Goal: Task Accomplishment & Management: Manage account settings

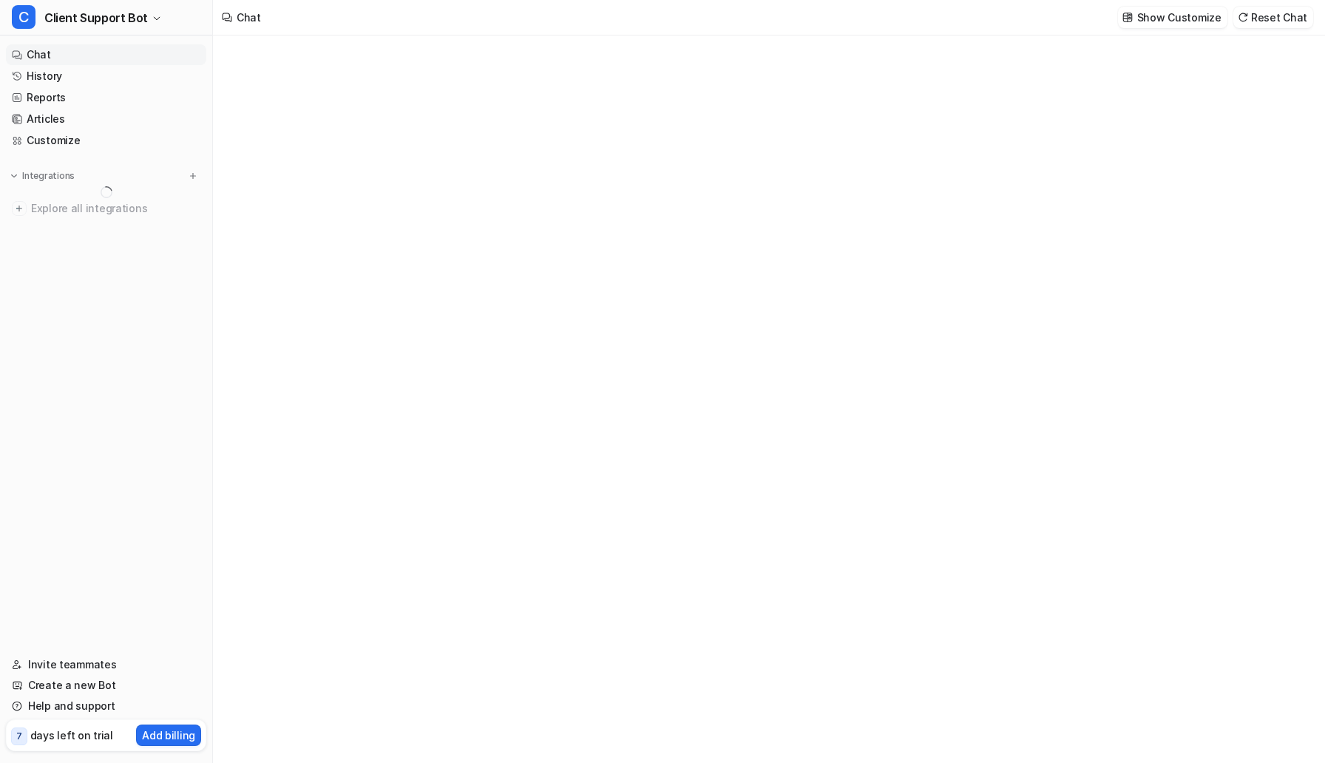
type textarea "**********"
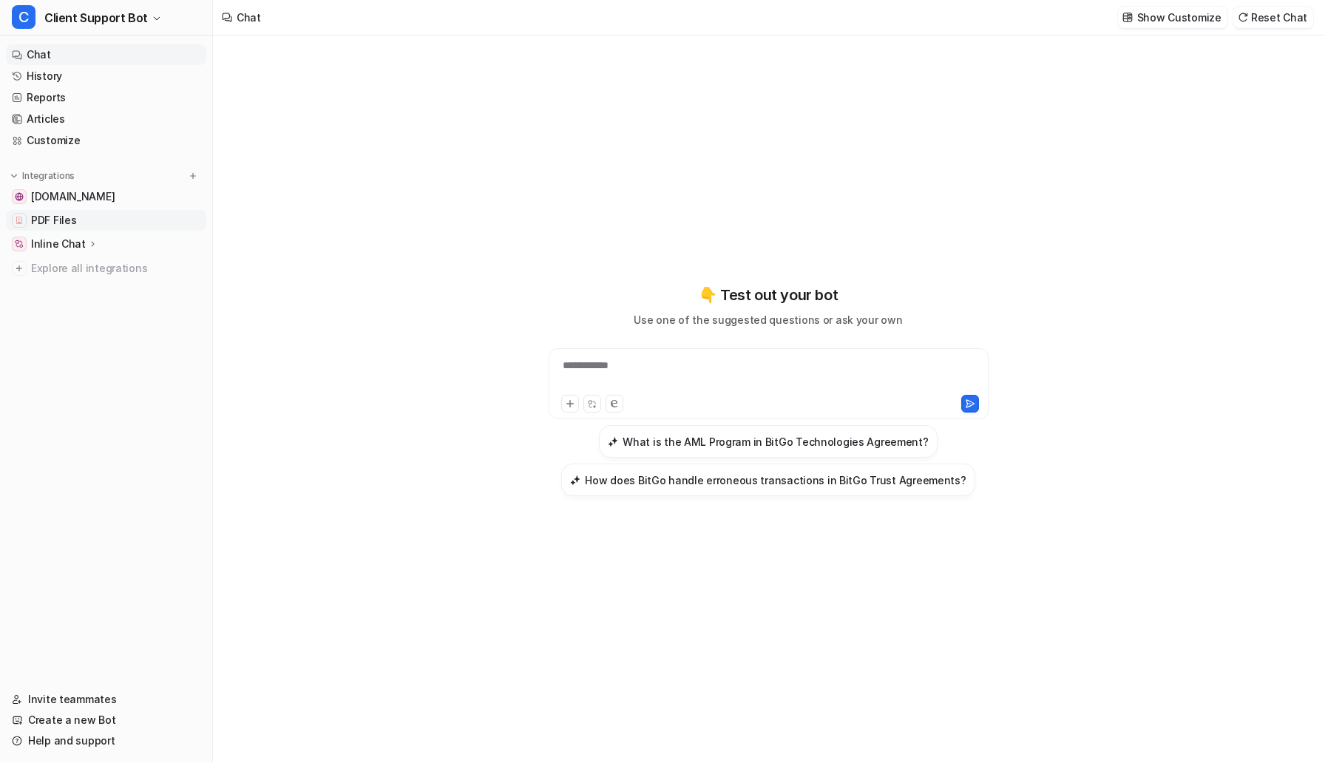
click at [92, 220] on link "PDF Files" at bounding box center [106, 220] width 200 height 21
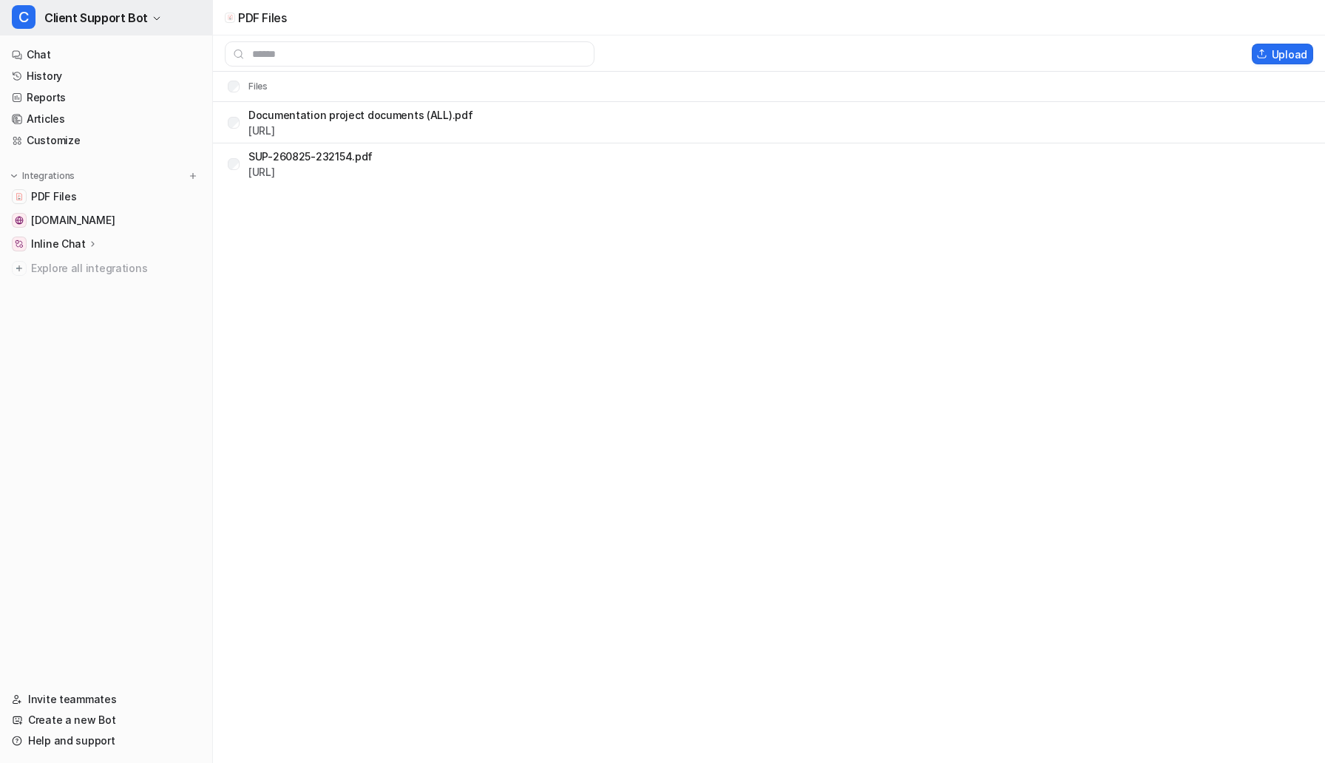
click at [122, 34] on button "C Client Support Bot" at bounding box center [106, 17] width 212 height 35
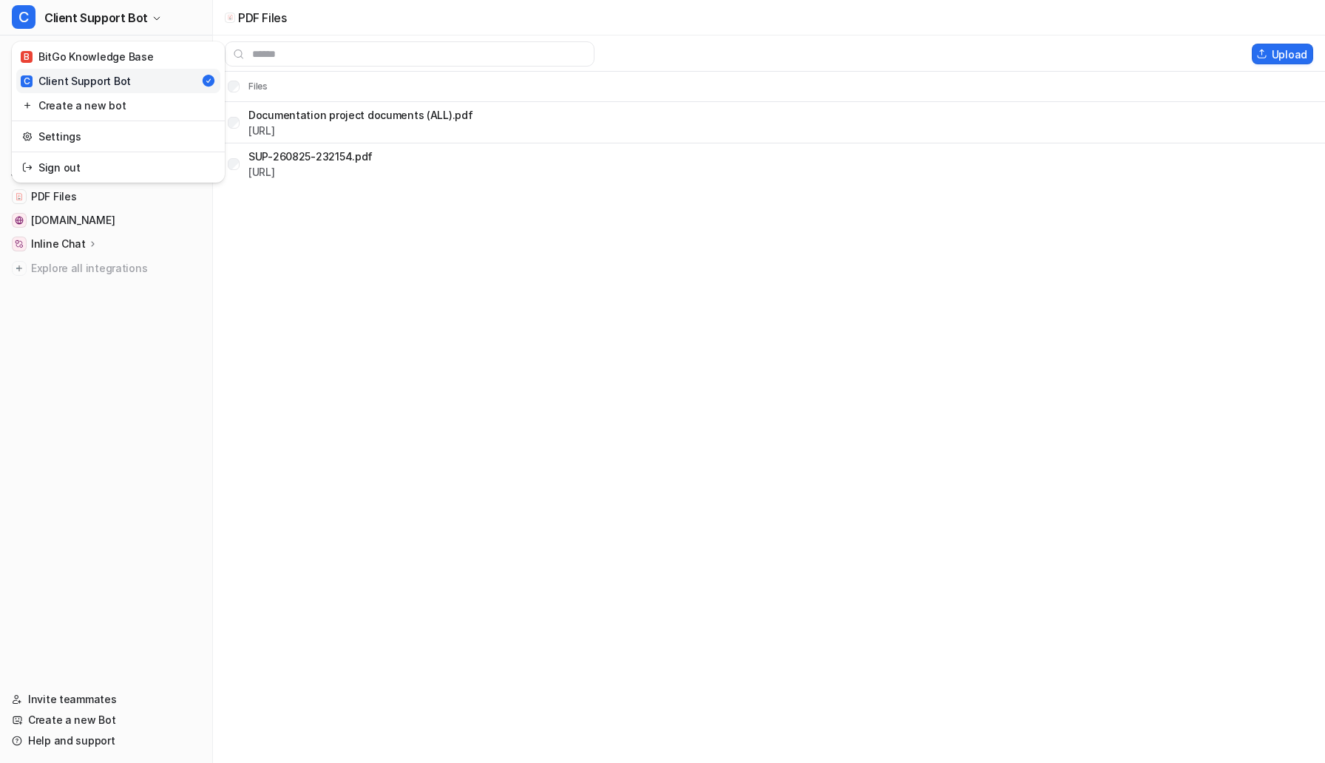
click at [344, 265] on div "C Client Support Bot B BitGo Knowledge Base C Client Support Bot Create a new b…" at bounding box center [662, 381] width 1325 height 763
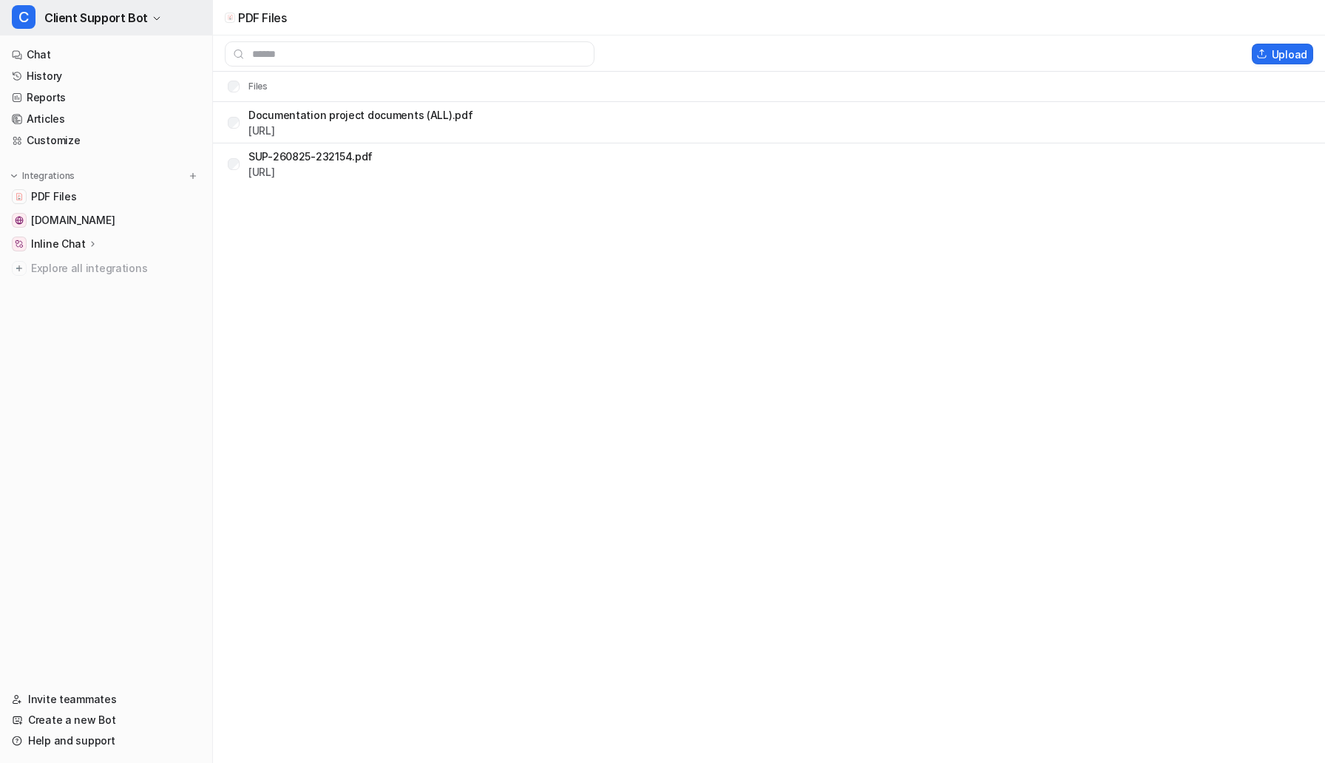
click at [126, 17] on span "Client Support Bot" at bounding box center [95, 17] width 103 height 21
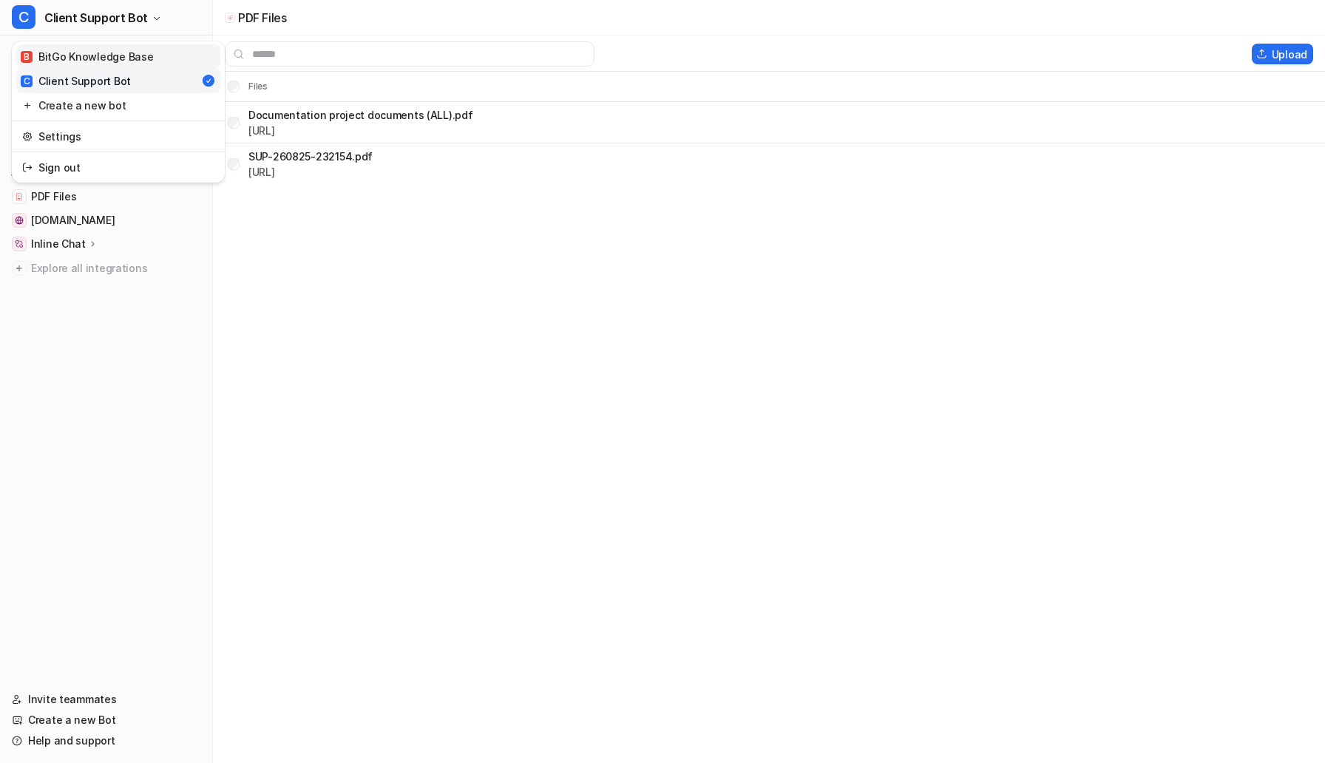
click at [152, 49] on link "B BitGo Knowledge Base" at bounding box center [118, 56] width 204 height 24
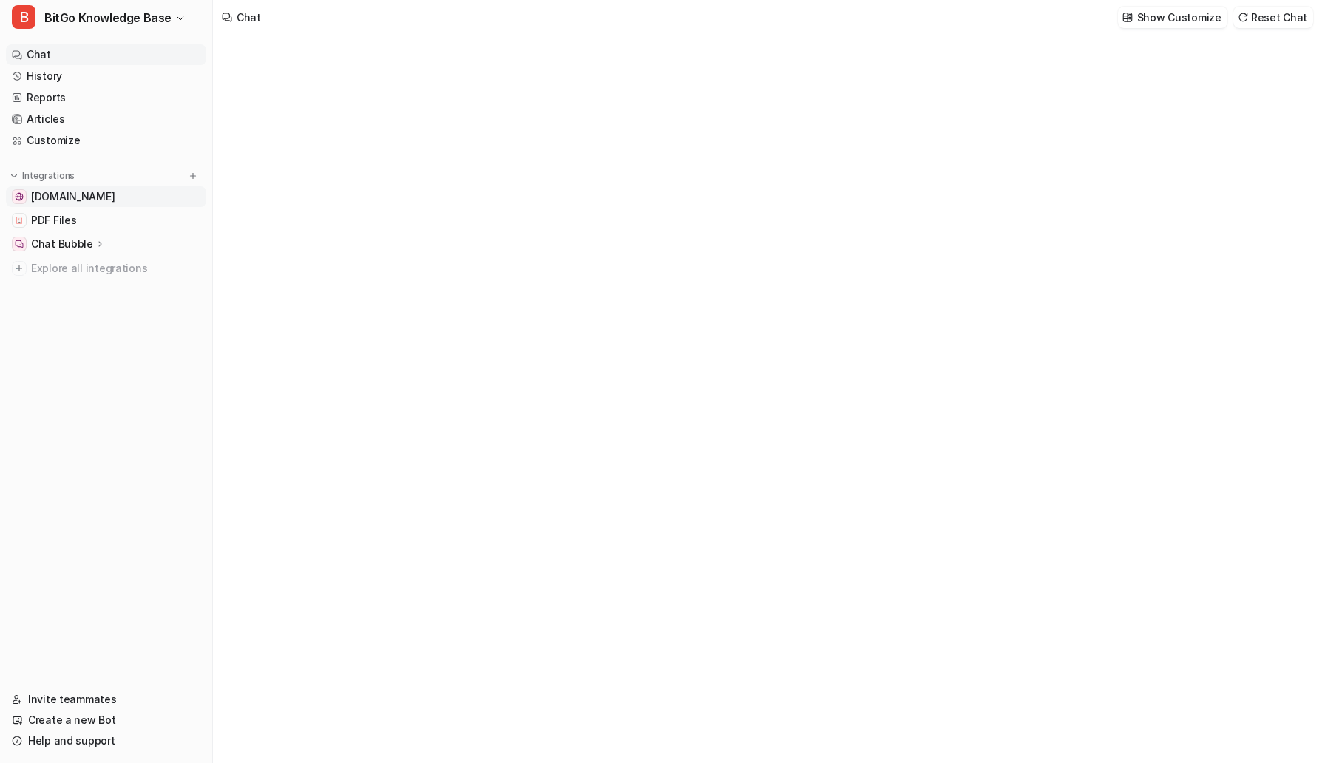
type textarea "**********"
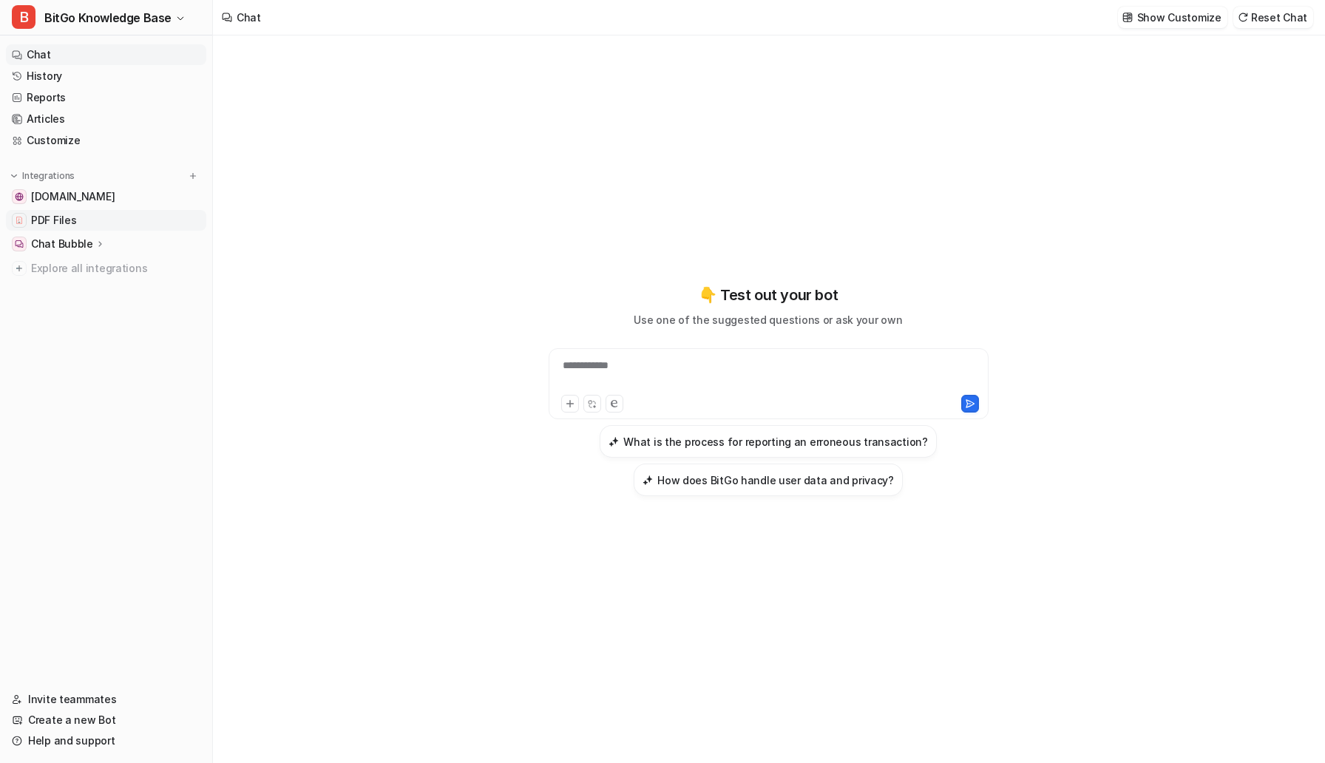
click at [81, 224] on link "PDF Files" at bounding box center [106, 220] width 200 height 21
click at [136, 18] on span "BitGo Knowledge Base" at bounding box center [107, 17] width 127 height 21
click at [103, 88] on div "C Client Support Bot" at bounding box center [76, 81] width 110 height 16
click at [67, 216] on span "PDF Files" at bounding box center [53, 220] width 45 height 15
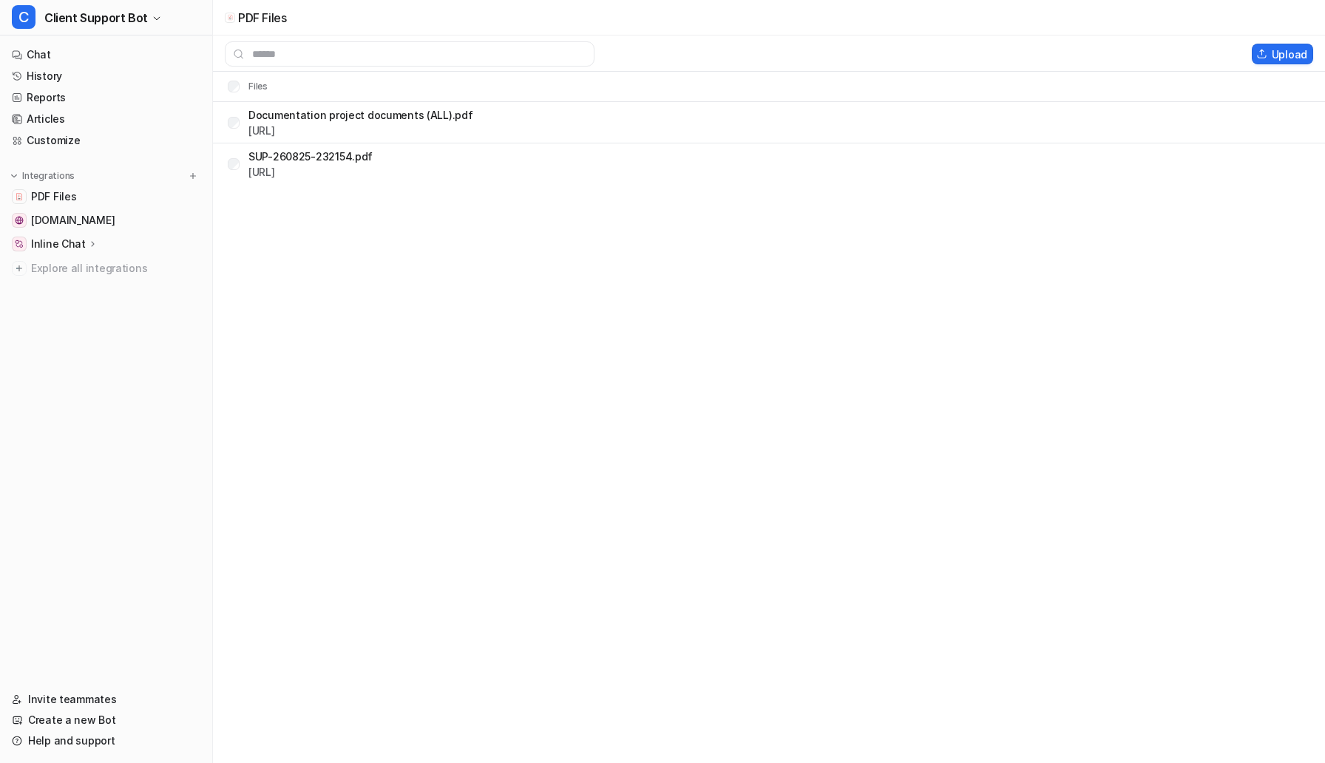
click at [397, 112] on p "Documentation project documents (ALL).pdf" at bounding box center [360, 115] width 225 height 16
drag, startPoint x: 325, startPoint y: 112, endPoint x: 460, endPoint y: 112, distance: 134.5
click at [460, 112] on p "Documentation project documents (ALL).pdf" at bounding box center [360, 115] width 225 height 16
click at [473, 107] on p "Documentation project documents (ALL).pdf" at bounding box center [360, 115] width 225 height 16
click at [275, 135] on link "[URL]" at bounding box center [261, 130] width 27 height 13
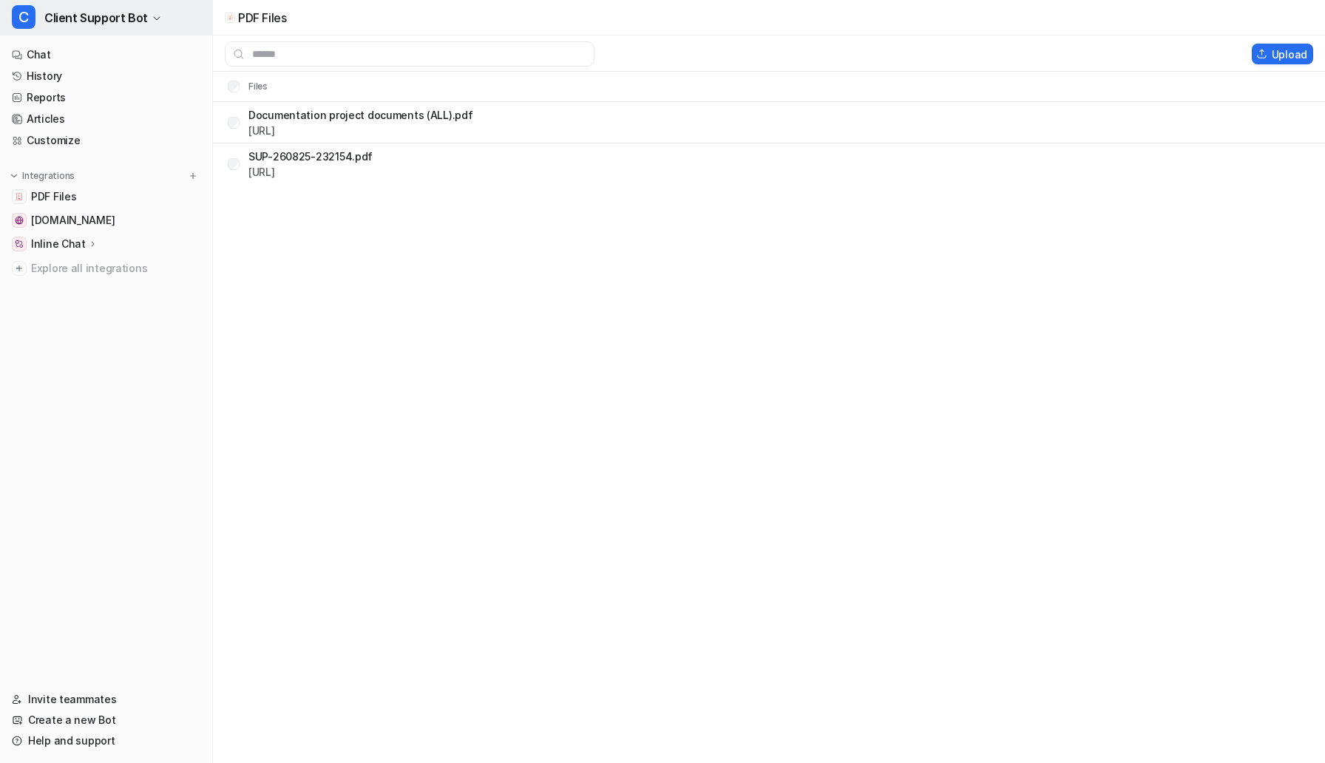
click at [142, 21] on span "Client Support Bot" at bounding box center [95, 17] width 103 height 21
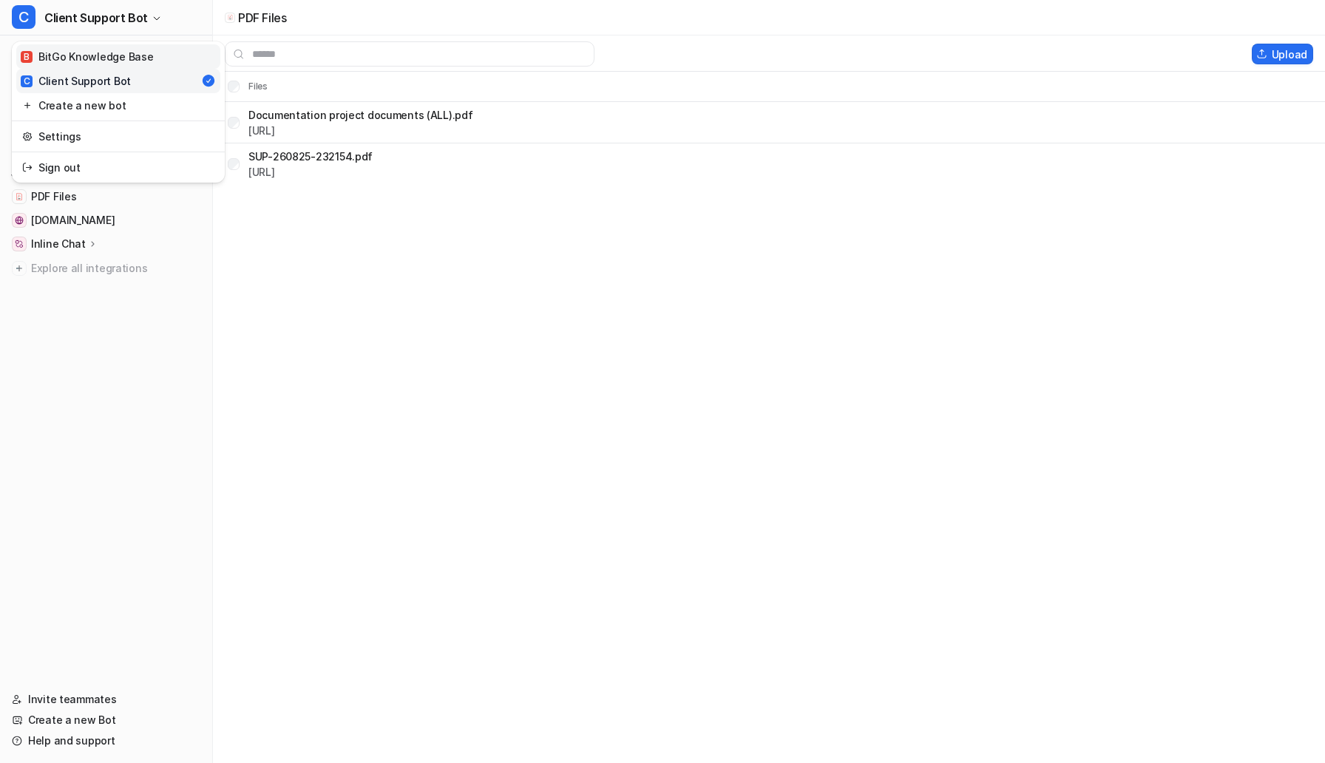
click at [126, 53] on div "B BitGo Knowledge Base" at bounding box center [87, 57] width 132 height 16
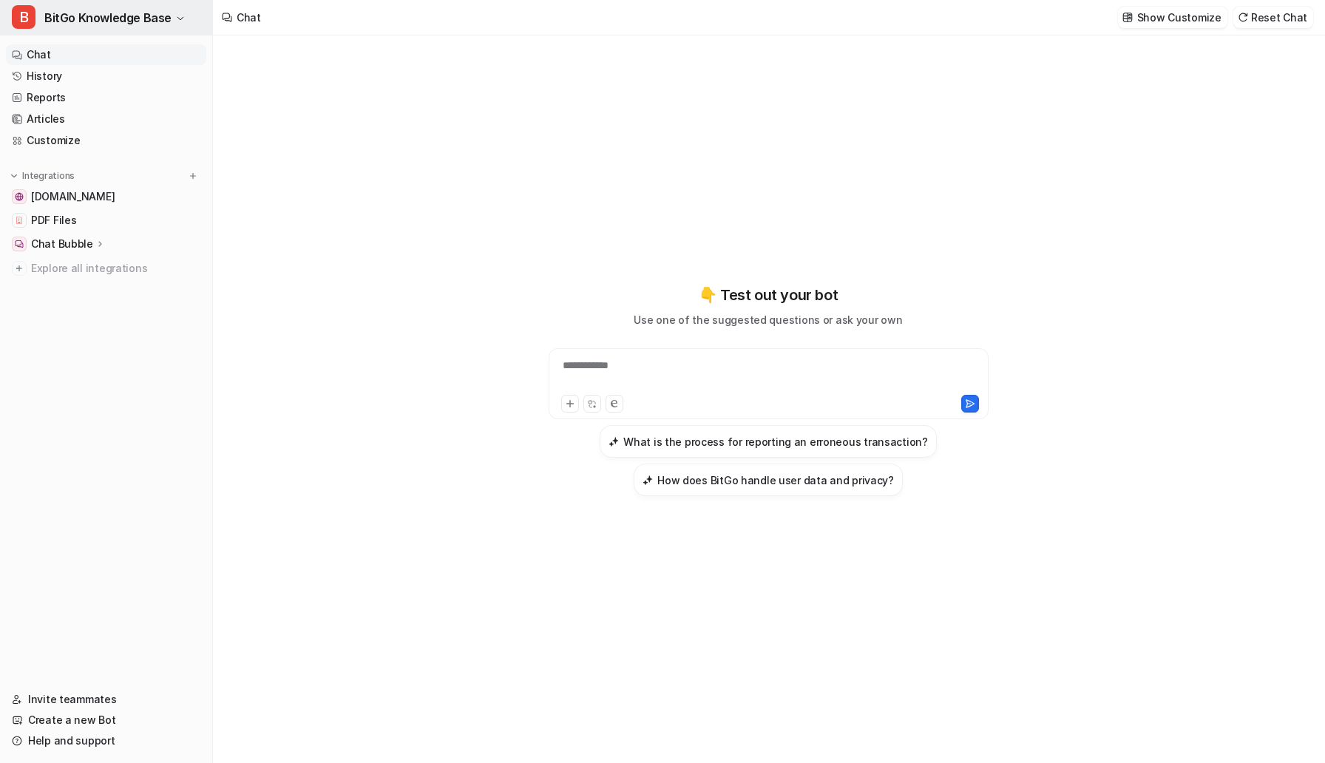
click at [130, 18] on span "BitGo Knowledge Base" at bounding box center [107, 17] width 127 height 21
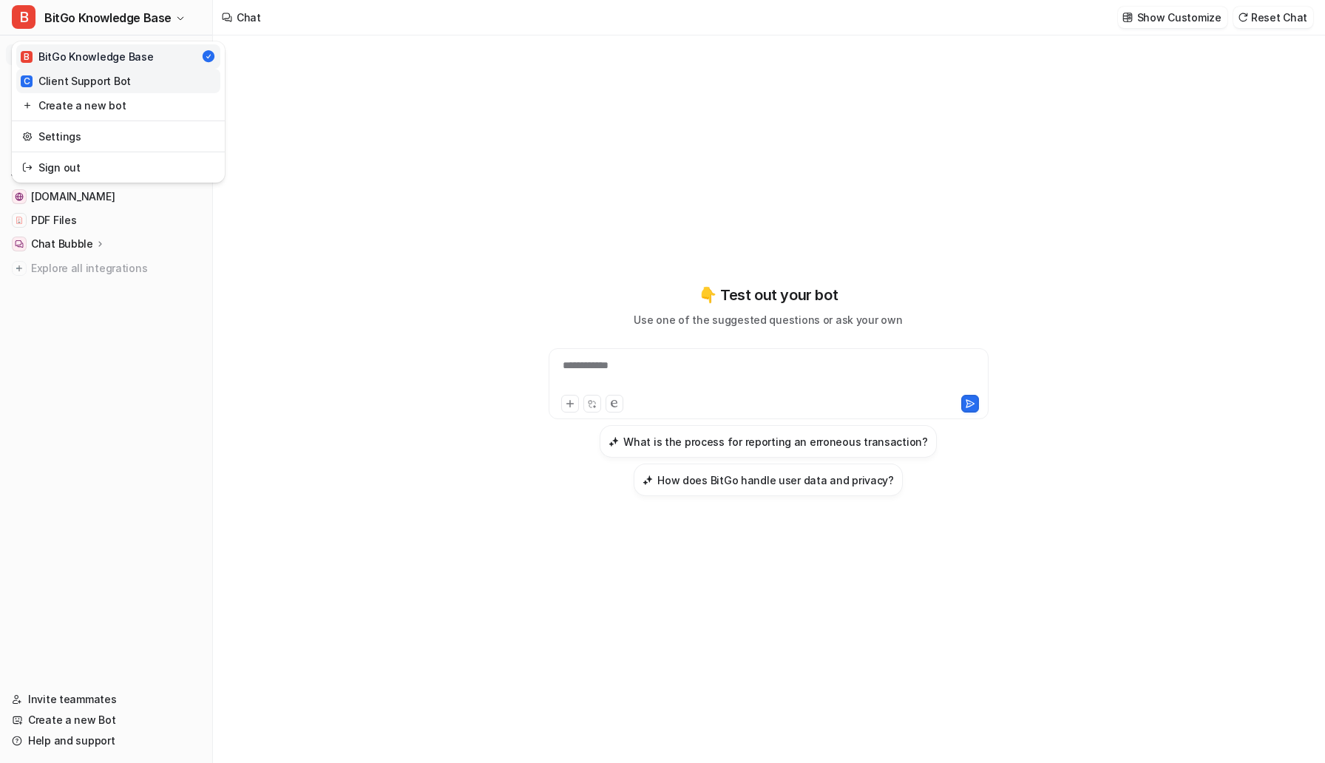
click at [83, 86] on div "C Client Support Bot" at bounding box center [76, 81] width 110 height 16
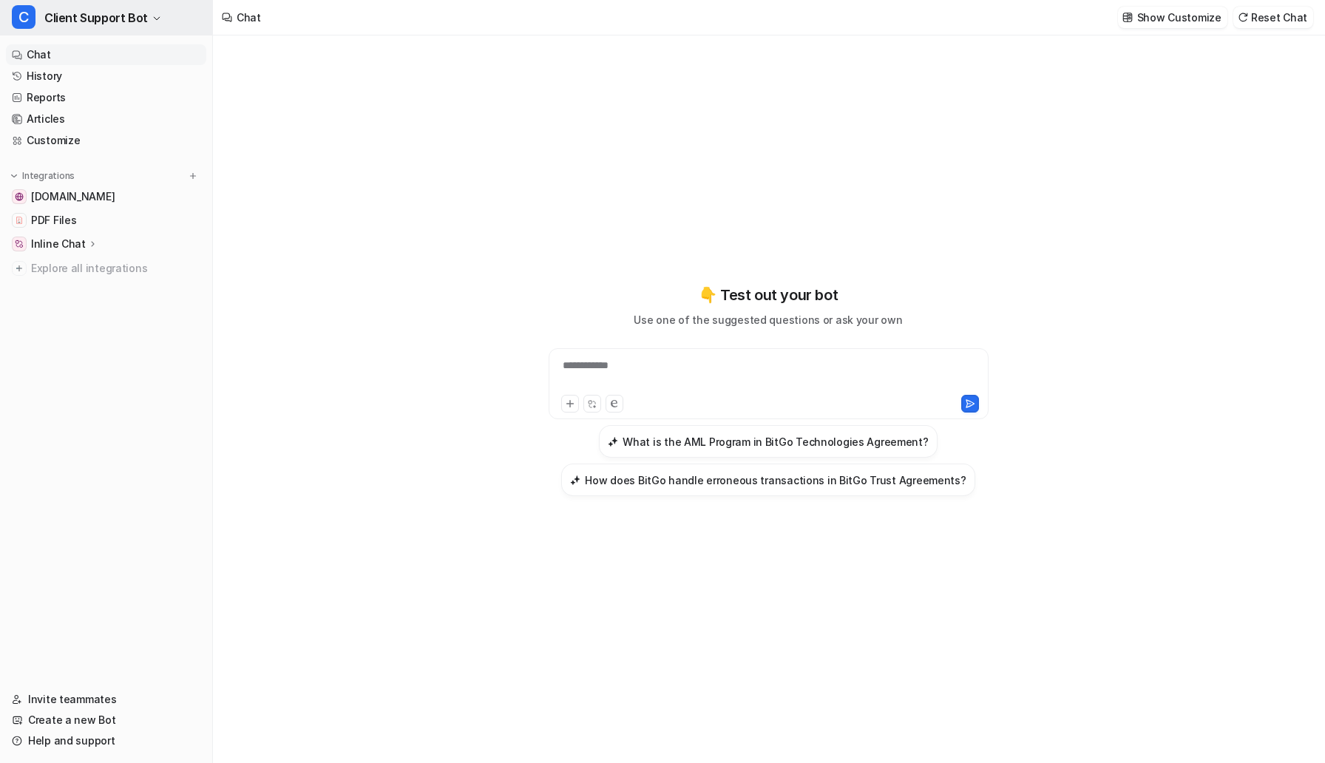
click at [122, 27] on span "Client Support Bot" at bounding box center [95, 17] width 103 height 21
click at [118, 142] on link "Settings" at bounding box center [118, 136] width 204 height 24
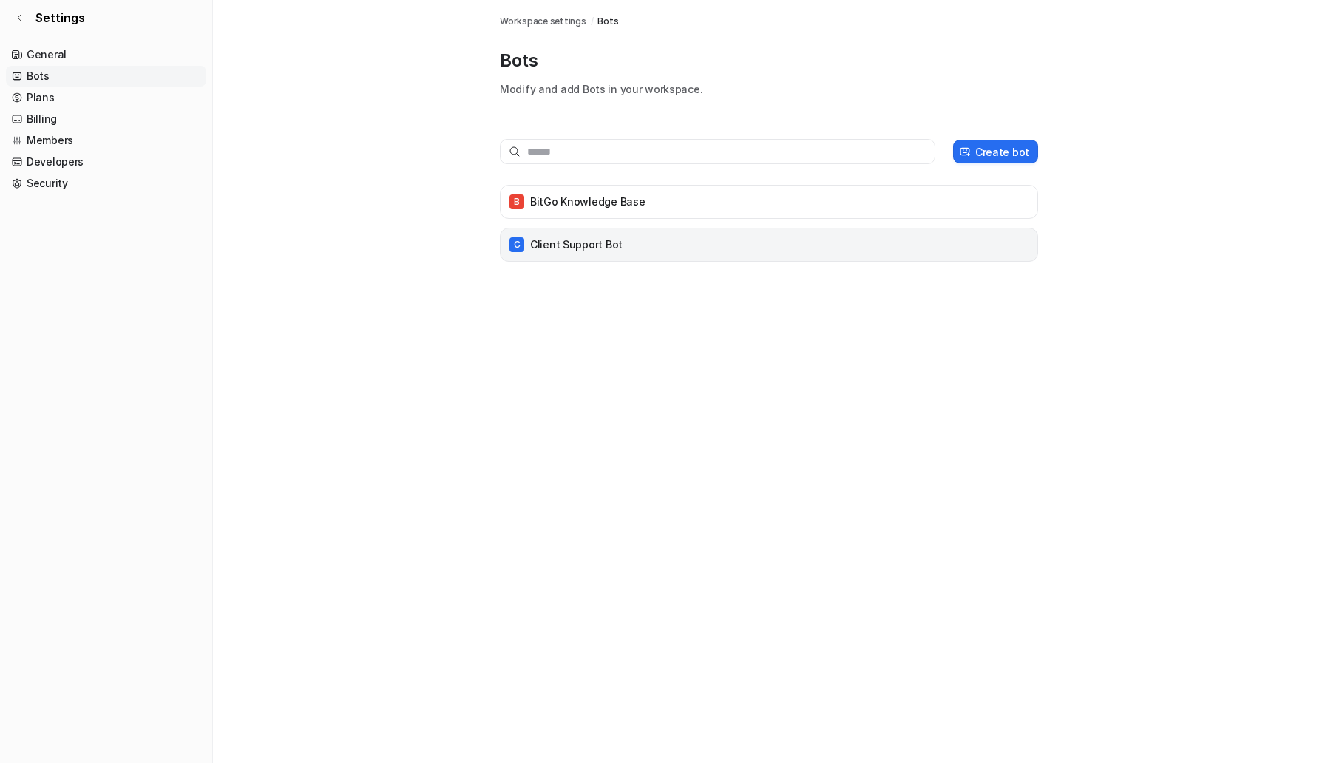
click at [588, 250] on p "Client Support Bot" at bounding box center [576, 244] width 92 height 15
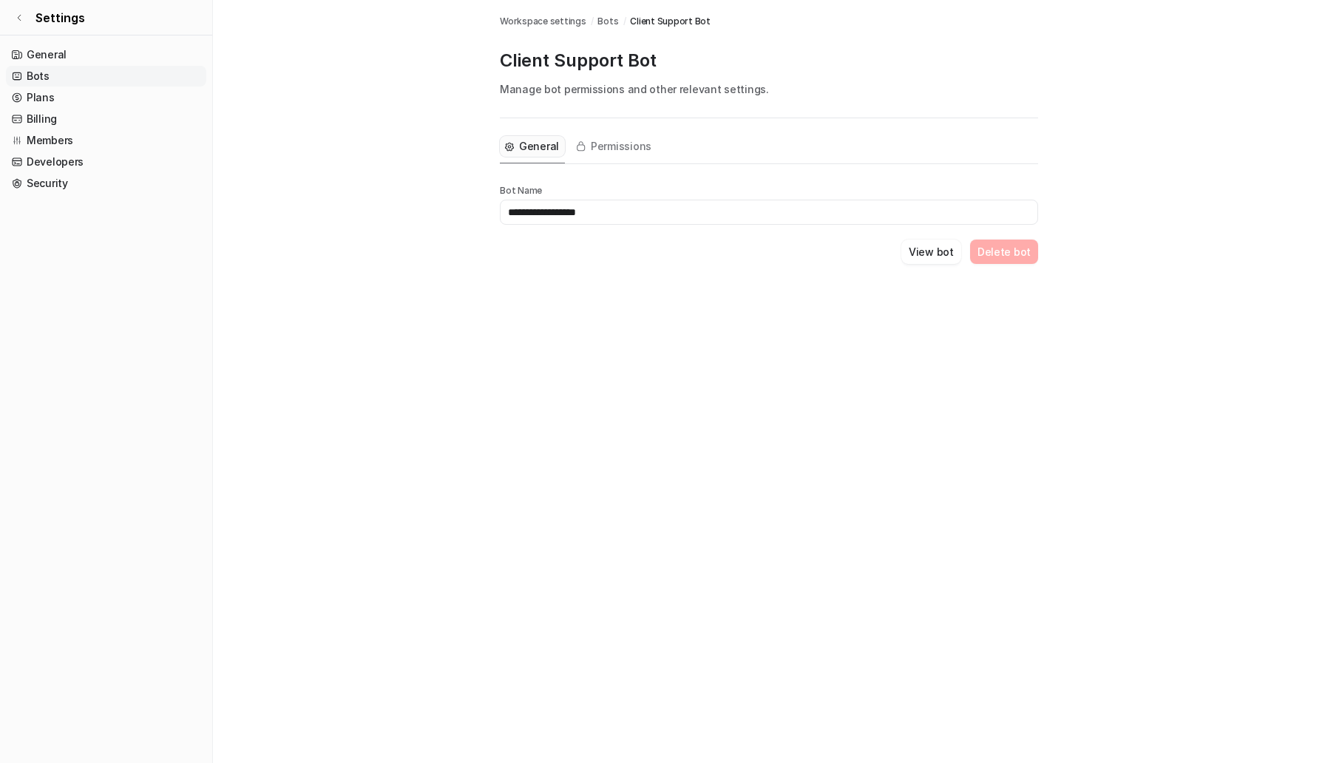
click at [613, 211] on input "**********" at bounding box center [769, 212] width 538 height 25
type input "**********"
click at [790, 343] on div "**********" at bounding box center [662, 381] width 1325 height 763
click at [30, 20] on link "Settings" at bounding box center [106, 17] width 212 height 35
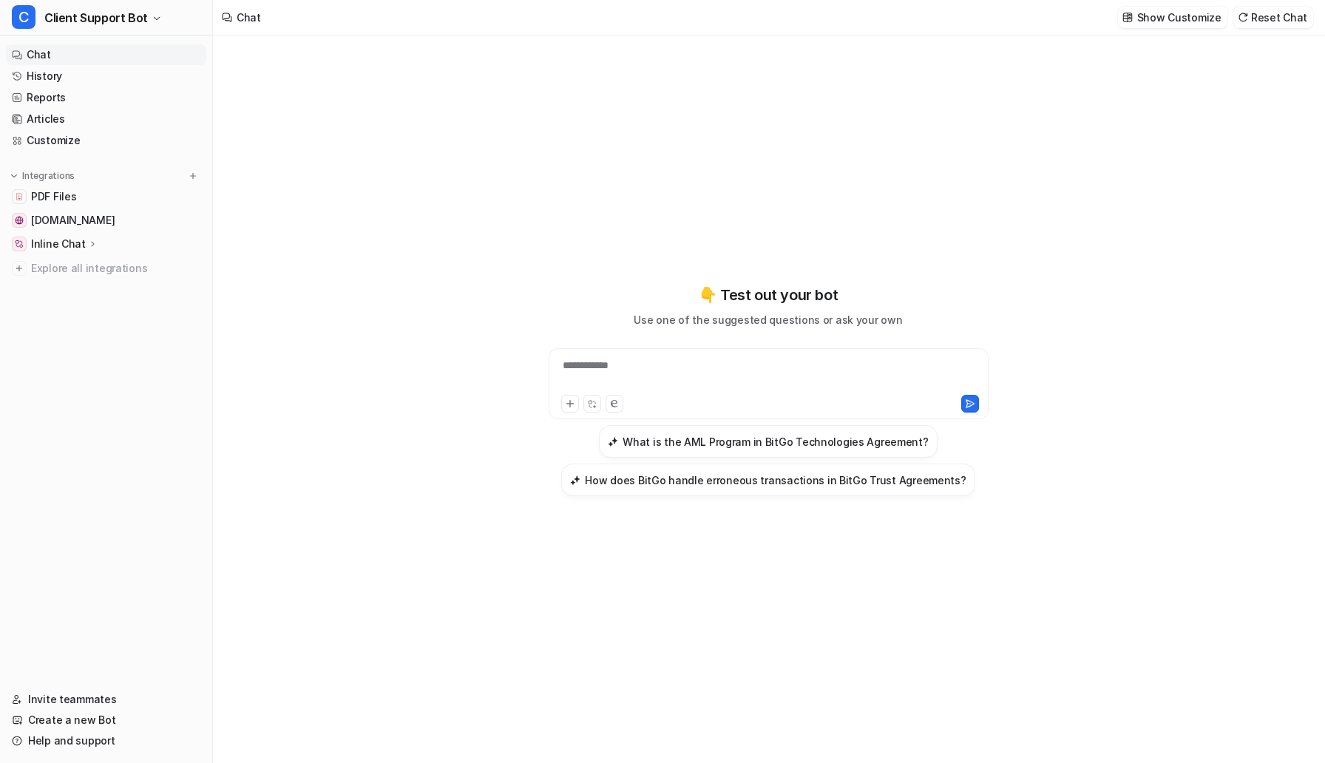
click at [605, 378] on div "**********" at bounding box center [768, 375] width 432 height 34
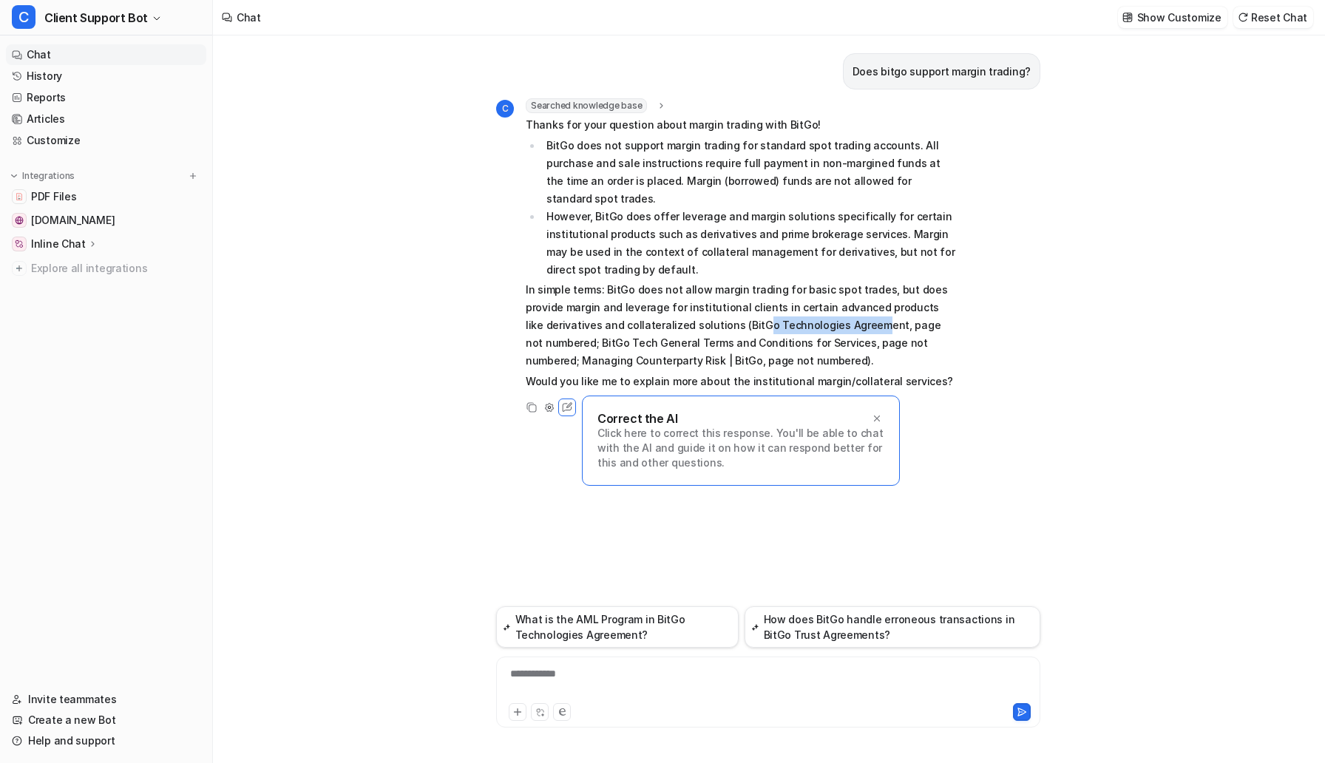
drag, startPoint x: 683, startPoint y: 311, endPoint x: 794, endPoint y: 305, distance: 111.1
click at [794, 305] on p "In simple terms: BitGo does not allow margin trading for basic spot trades, but…" at bounding box center [742, 325] width 432 height 89
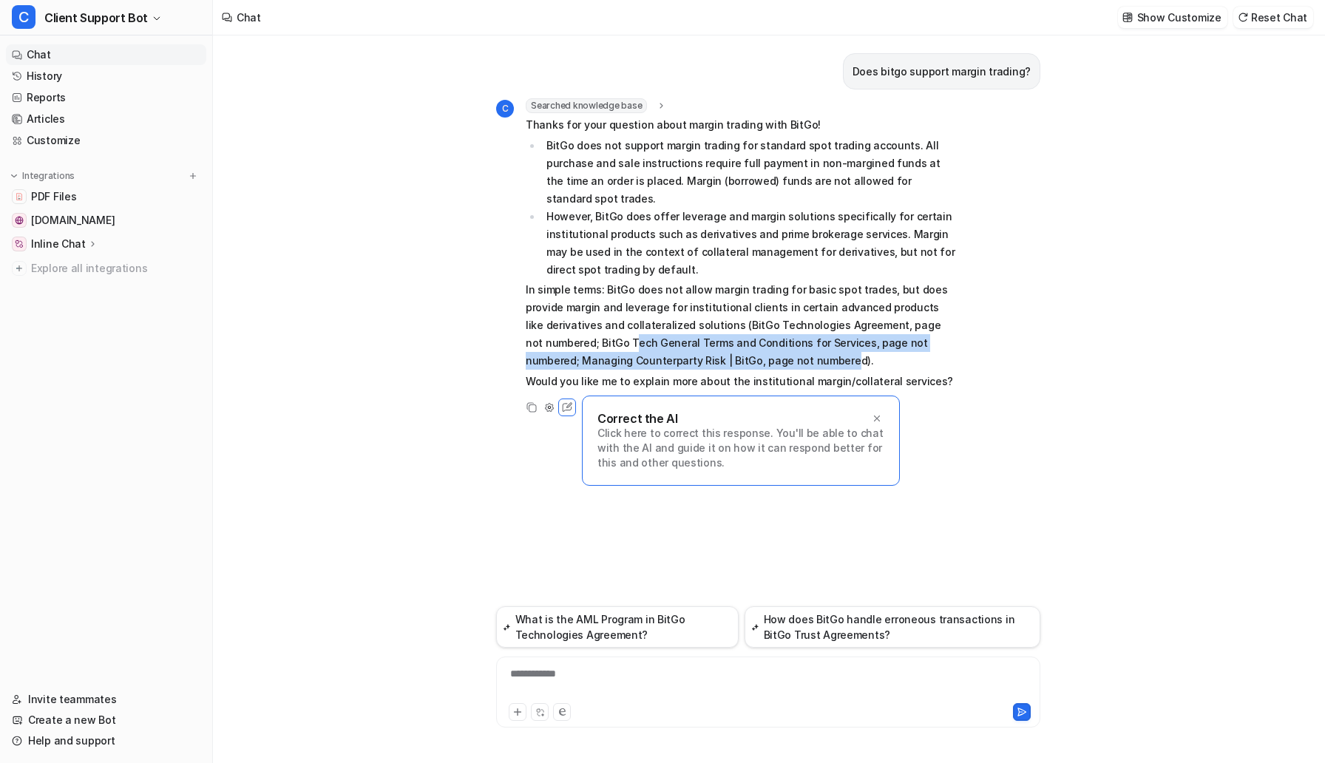
drag, startPoint x: 532, startPoint y: 326, endPoint x: 737, endPoint y: 344, distance: 205.5
click at [737, 344] on p "In simple terms: BitGo does not allow margin trading for basic spot trades, but…" at bounding box center [742, 325] width 432 height 89
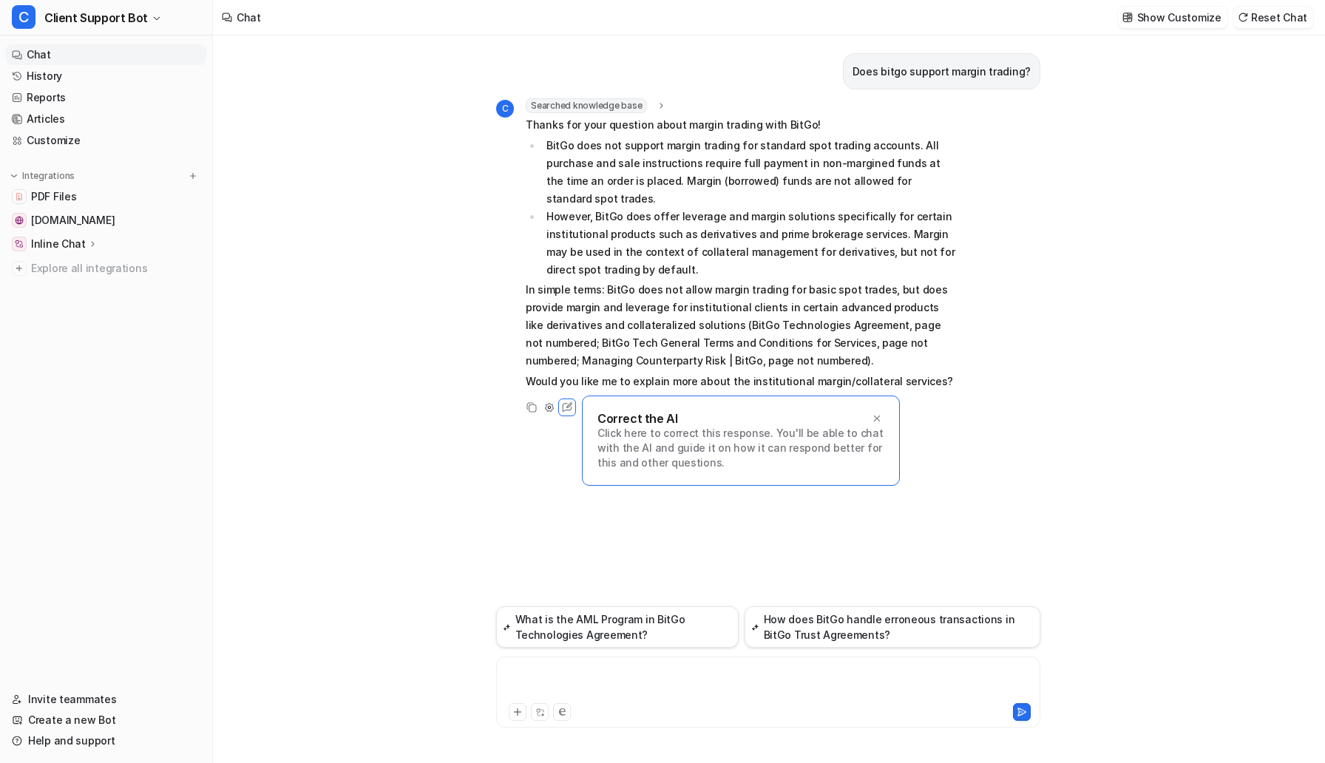
click at [571, 673] on div at bounding box center [768, 683] width 537 height 34
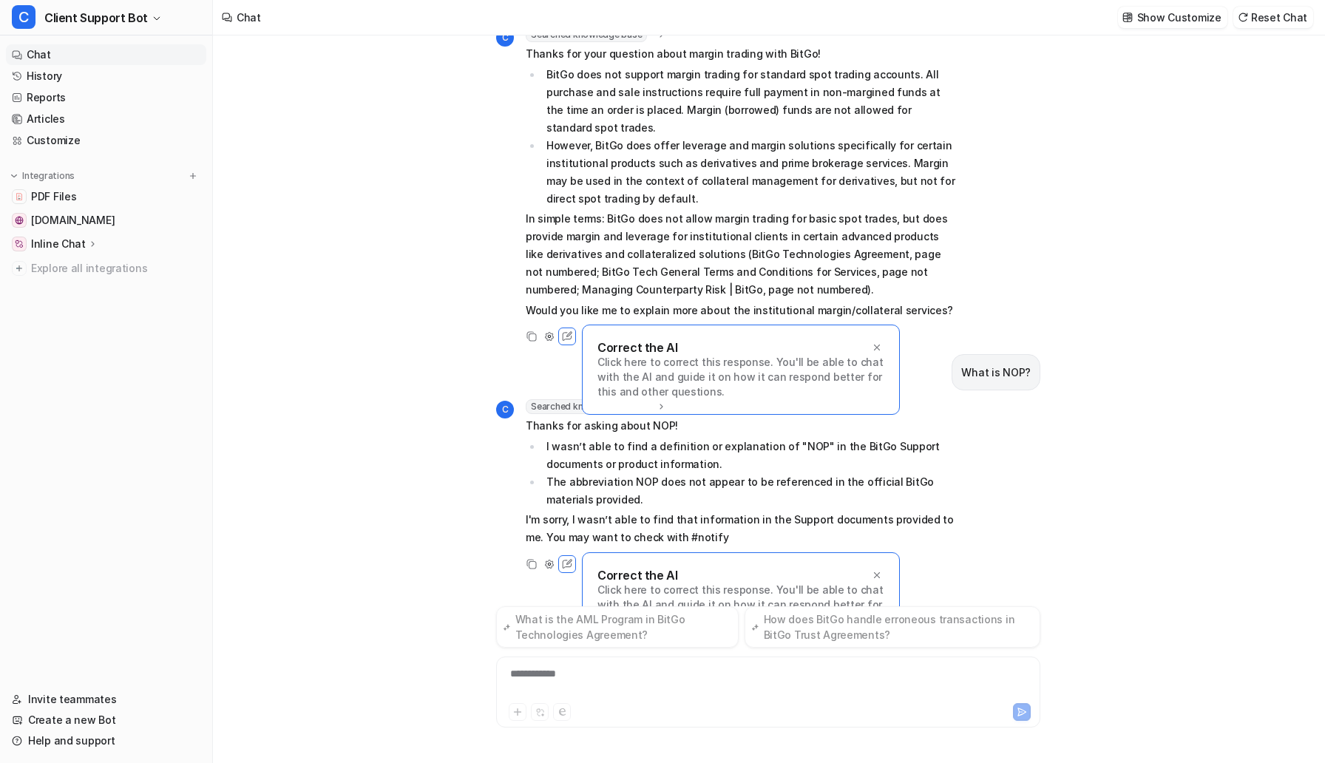
scroll to position [89, 0]
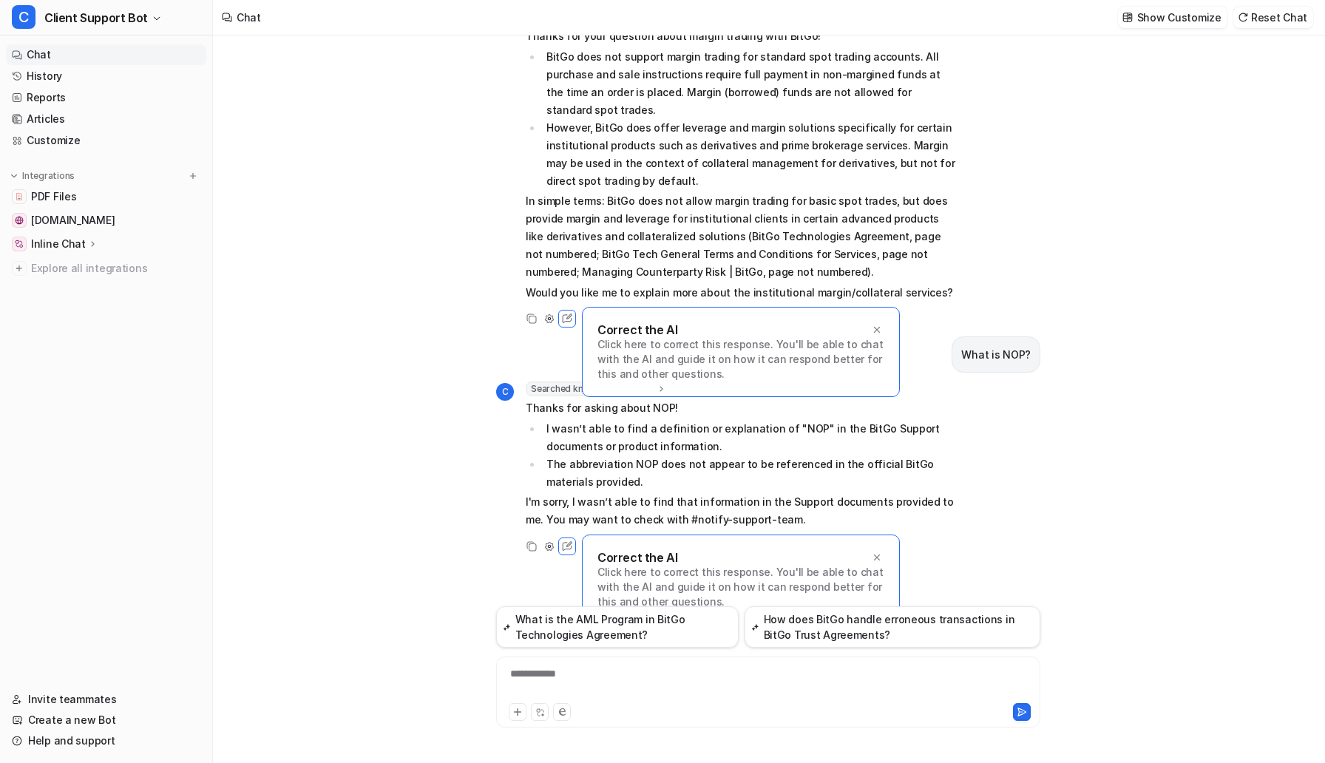
click at [594, 679] on div "**********" at bounding box center [768, 683] width 537 height 34
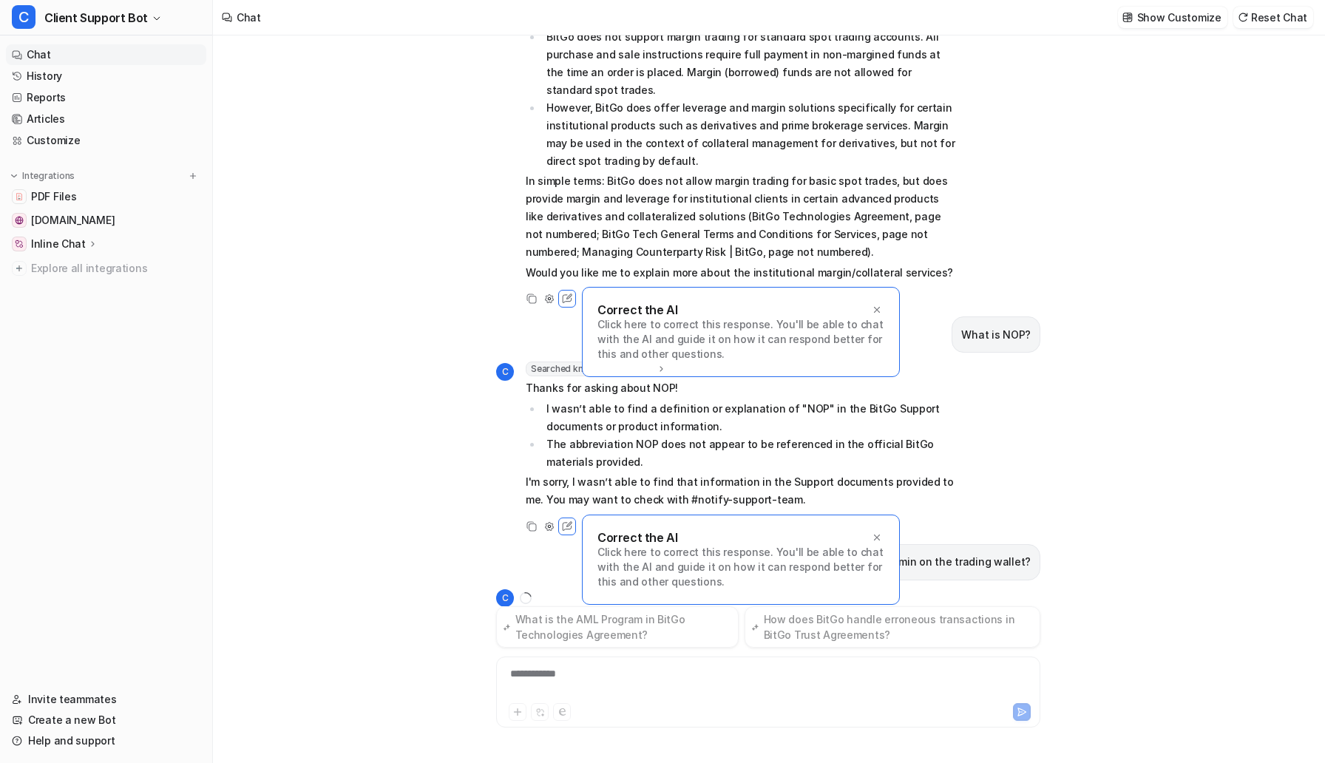
scroll to position [186, 0]
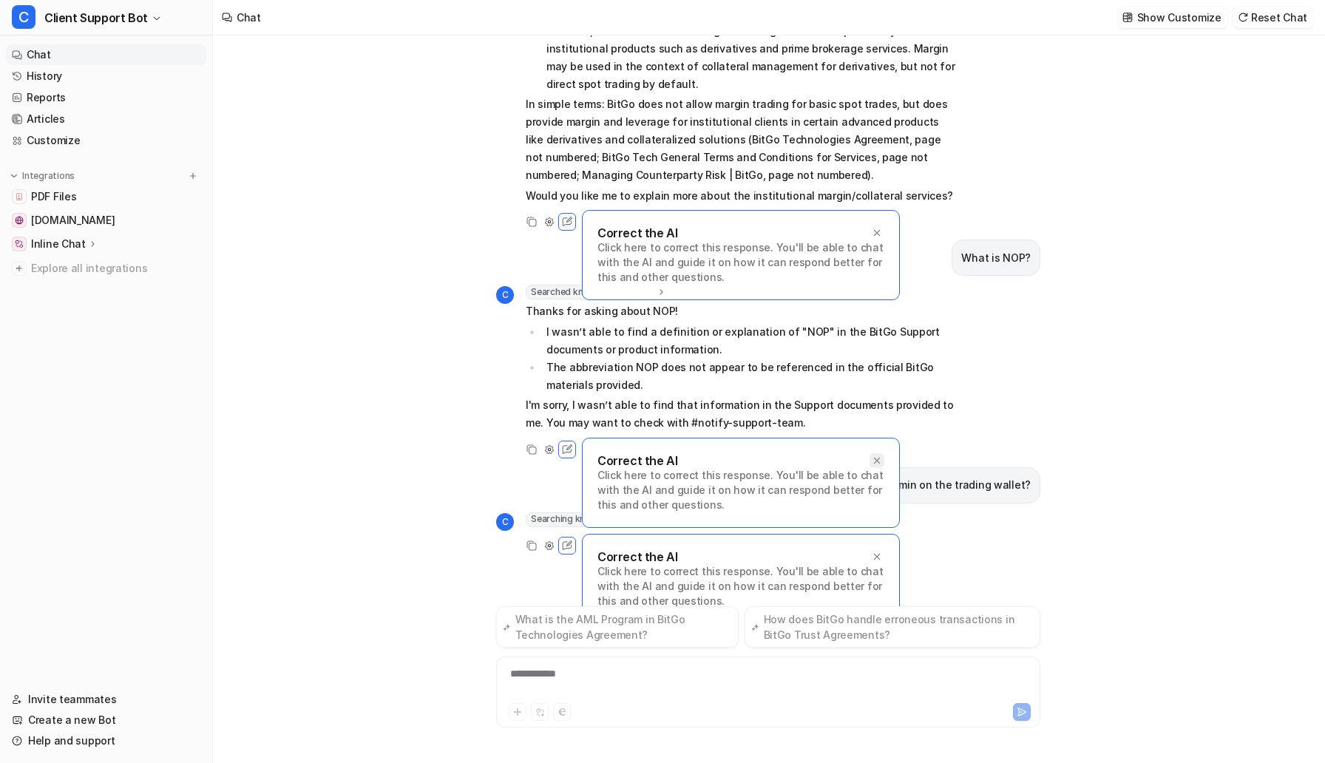
click at [877, 457] on icon at bounding box center [877, 460] width 6 height 6
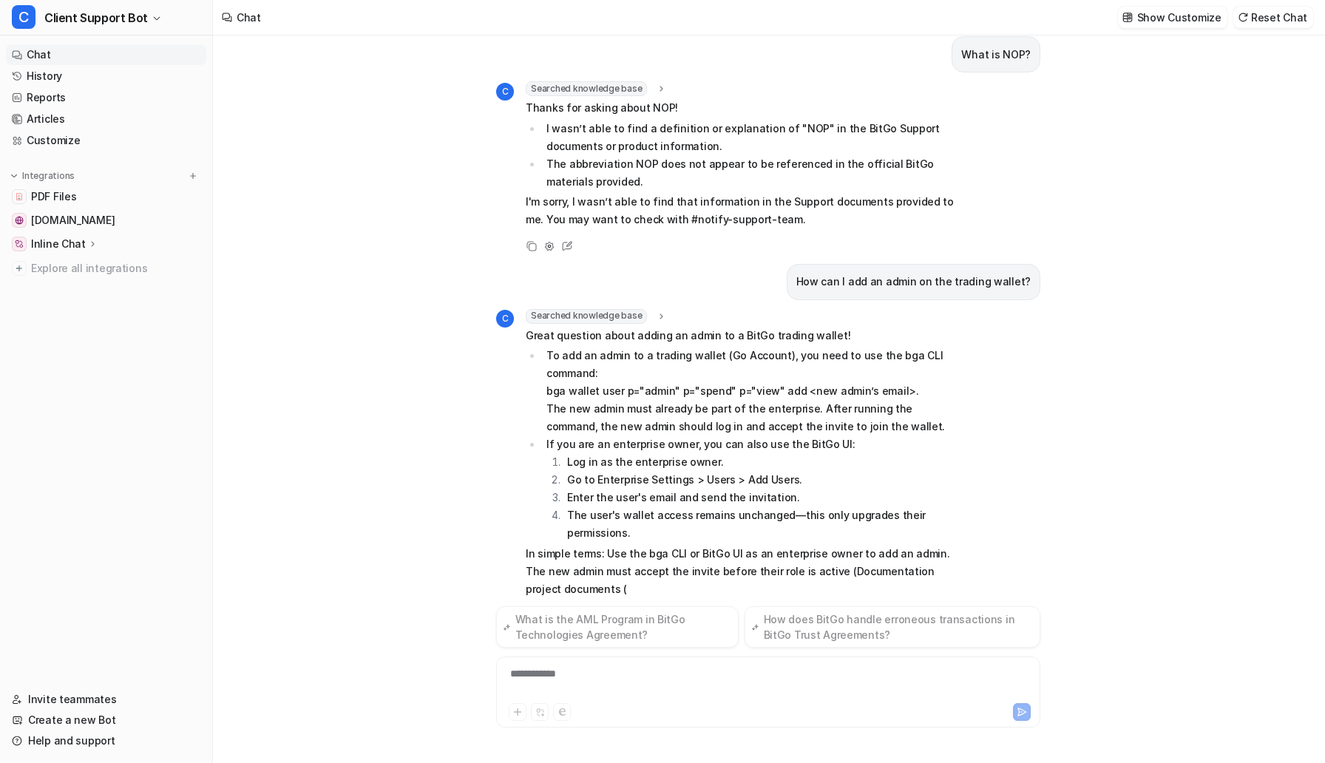
scroll to position [427, 0]
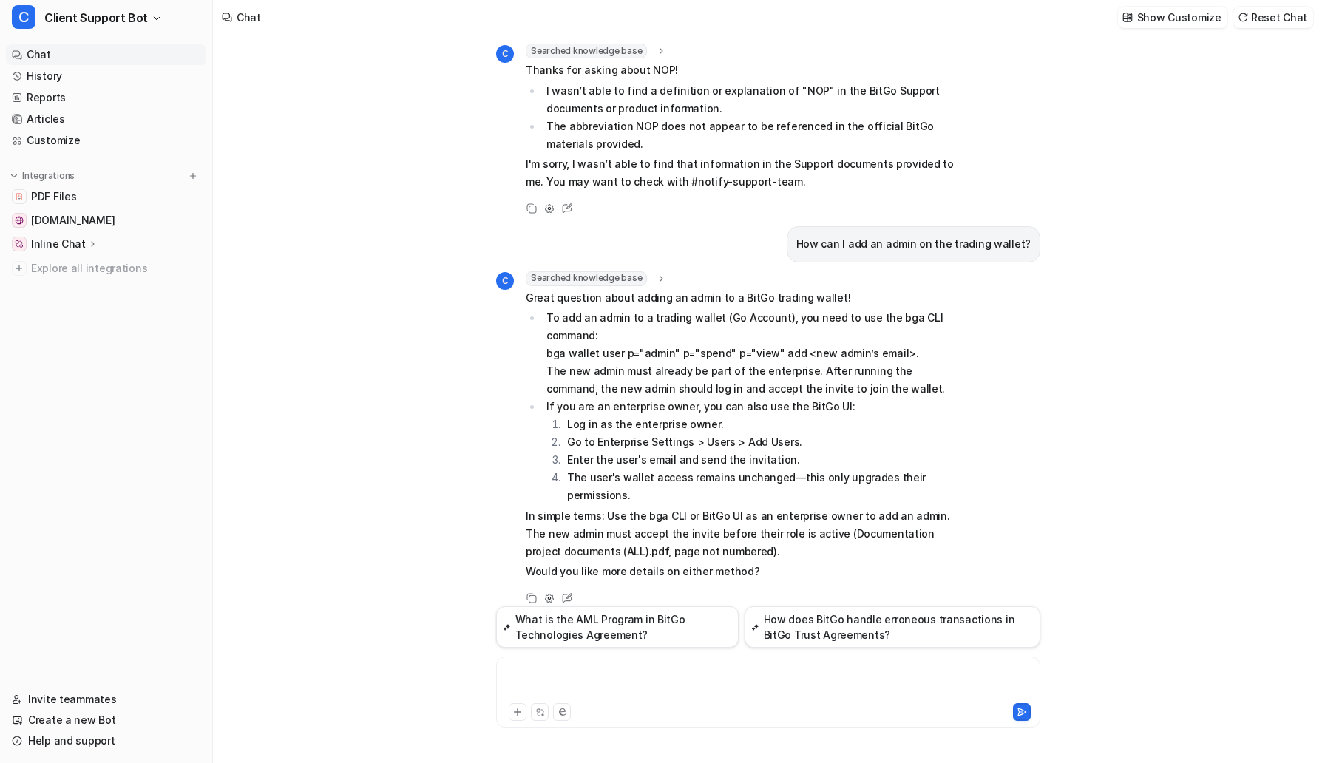
click at [634, 684] on div at bounding box center [768, 683] width 537 height 34
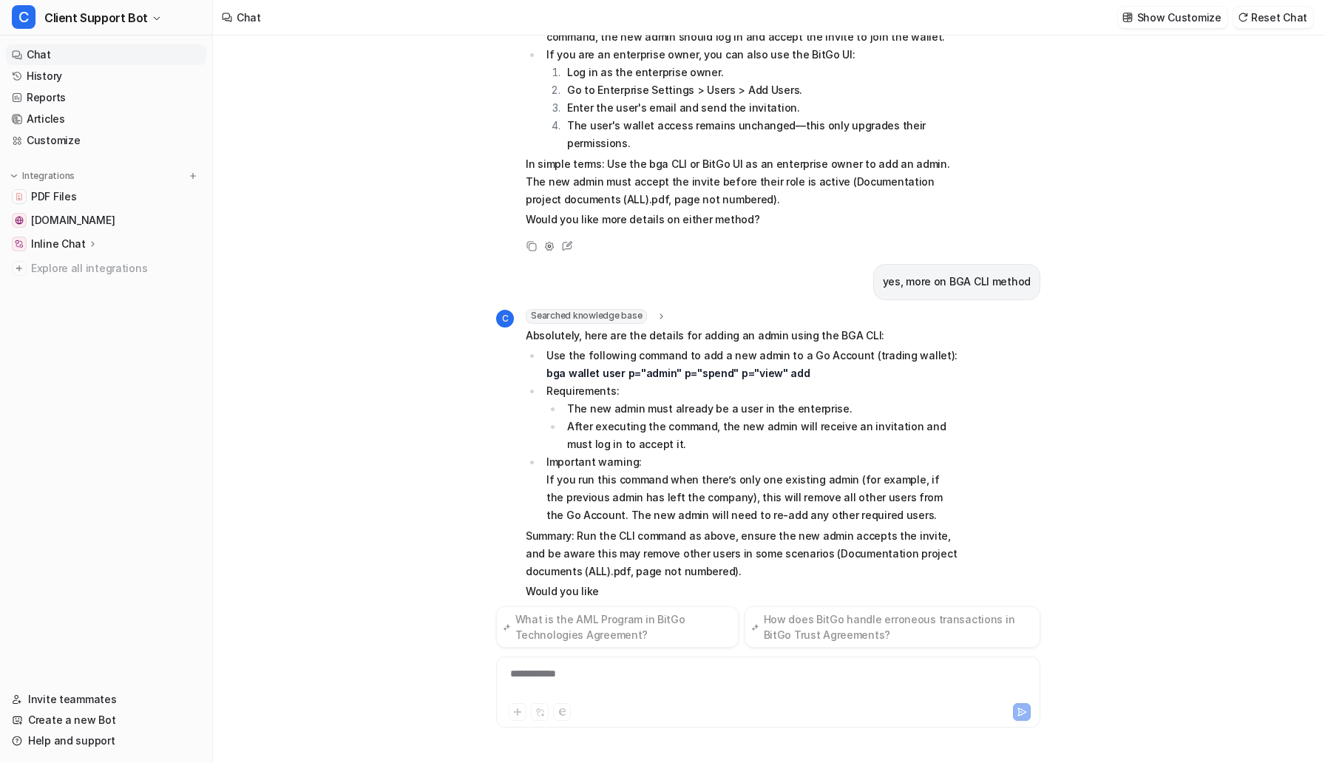
scroll to position [798, 0]
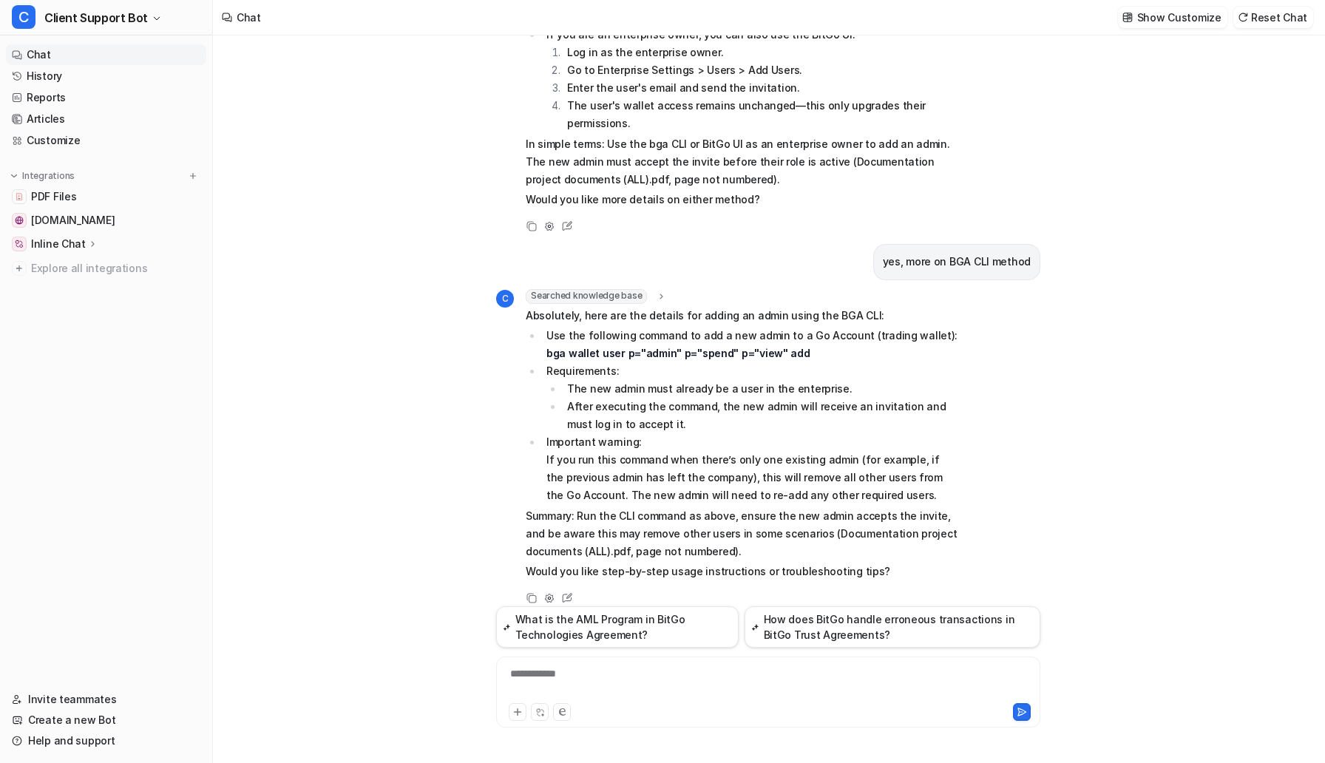
click at [714, 515] on p "Summary: Run the CLI command as above, ensure the new admin accepts the invite,…" at bounding box center [742, 533] width 432 height 53
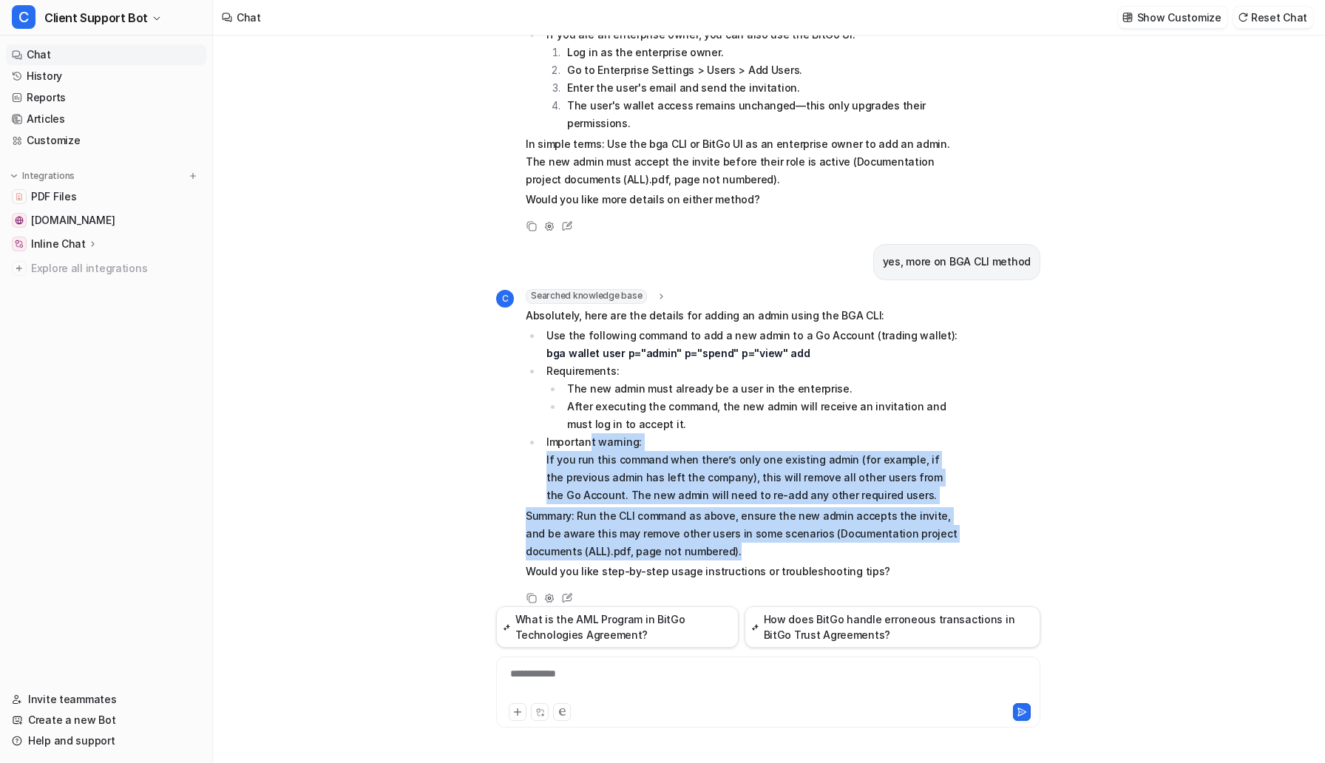
drag, startPoint x: 751, startPoint y: 534, endPoint x: 588, endPoint y: 429, distance: 194.2
click at [588, 429] on span "Absolutely, here are the details for adding an admin using the BGA CLI: Use the…" at bounding box center [742, 444] width 432 height 274
click at [588, 433] on li "Important warning: If you run this command when there’s only one existing admin…" at bounding box center [750, 468] width 416 height 71
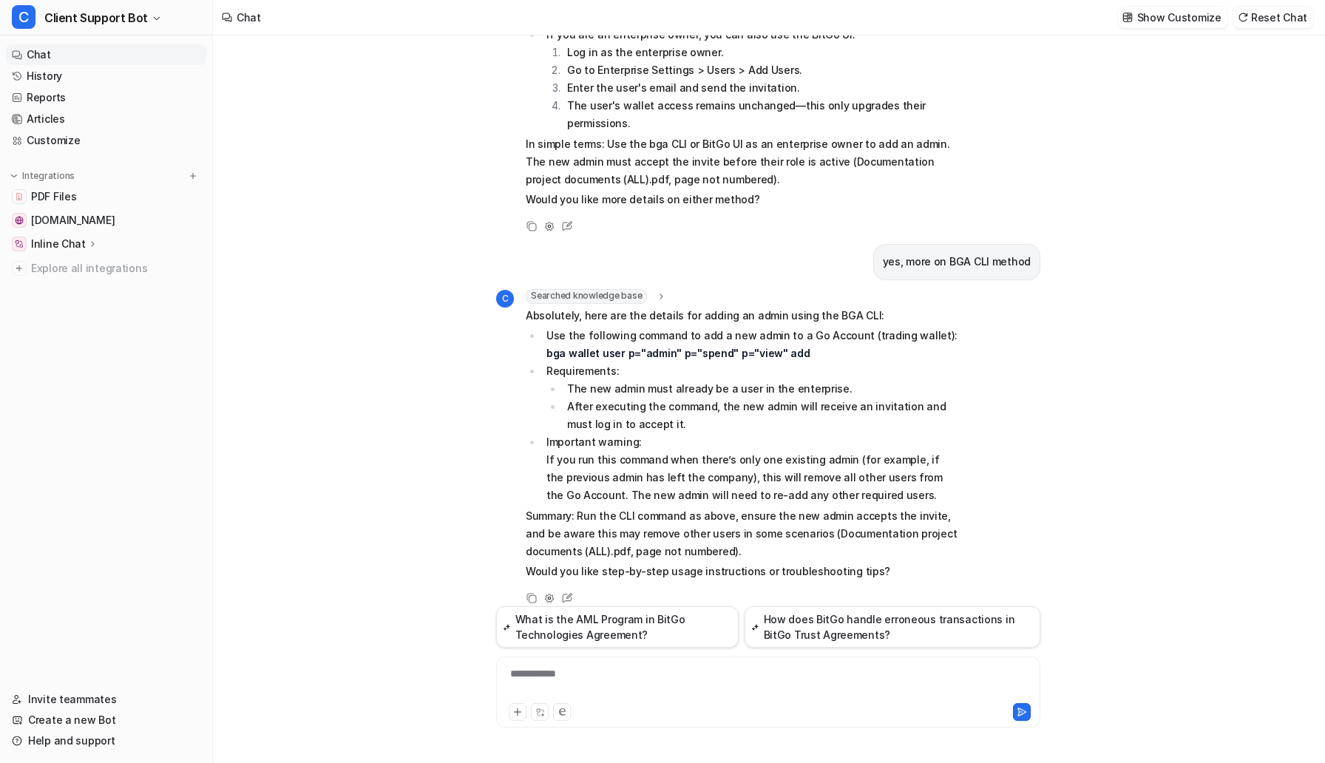
click at [573, 673] on div "**********" at bounding box center [768, 683] width 537 height 34
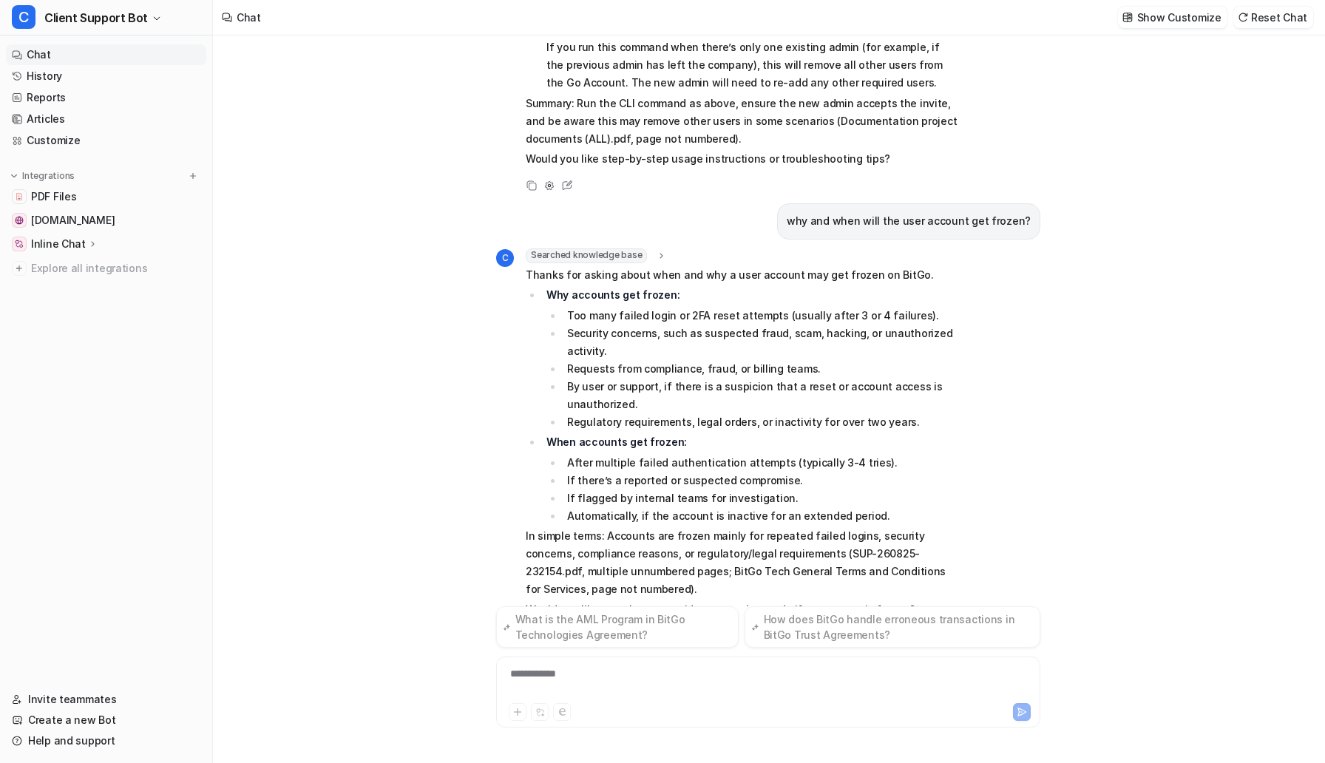
scroll to position [1249, 0]
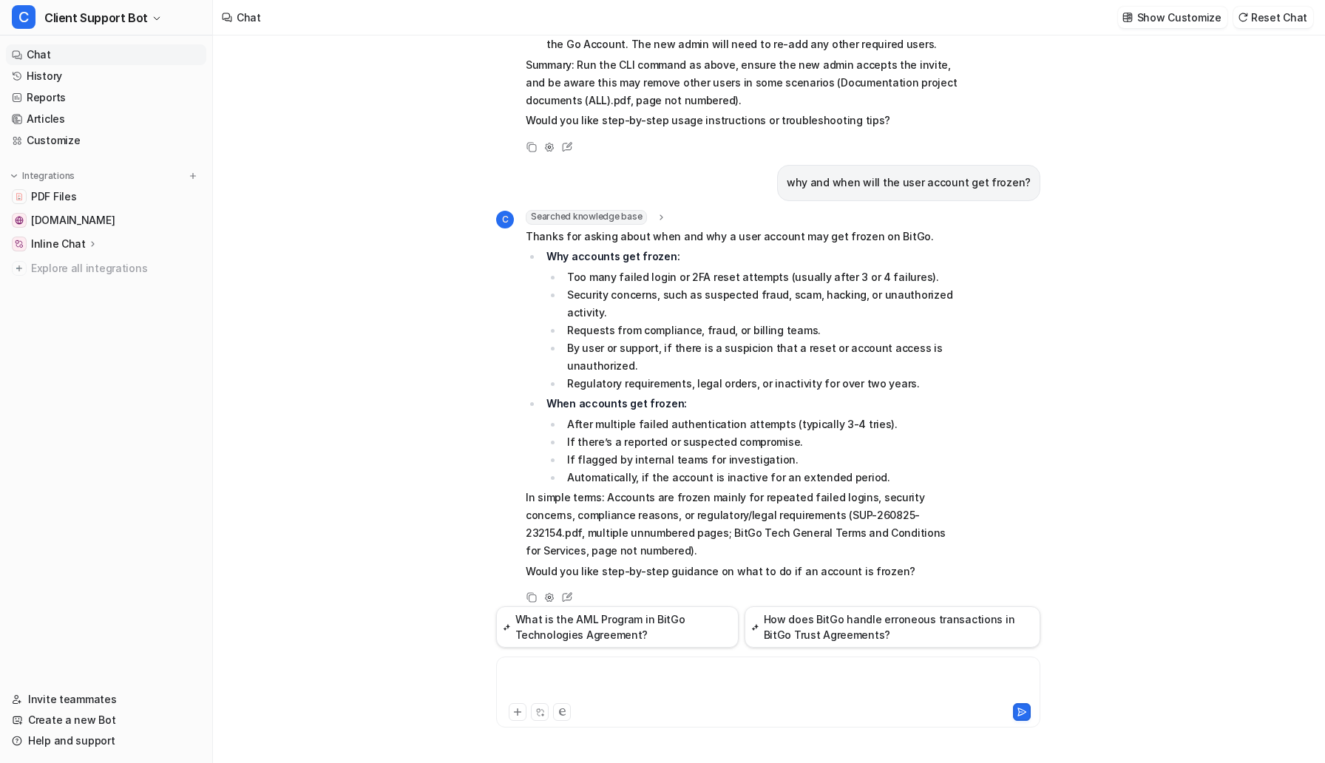
click at [549, 676] on div at bounding box center [768, 683] width 537 height 34
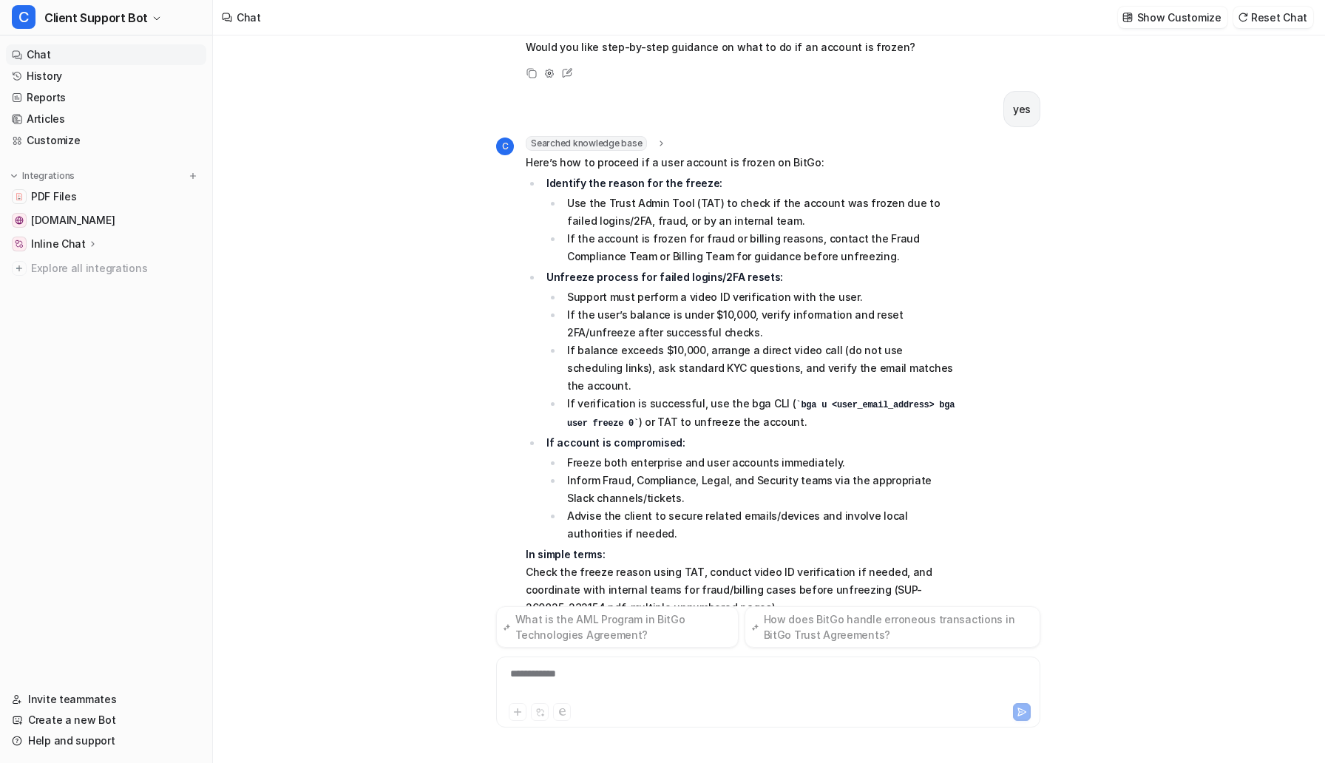
scroll to position [1811, 0]
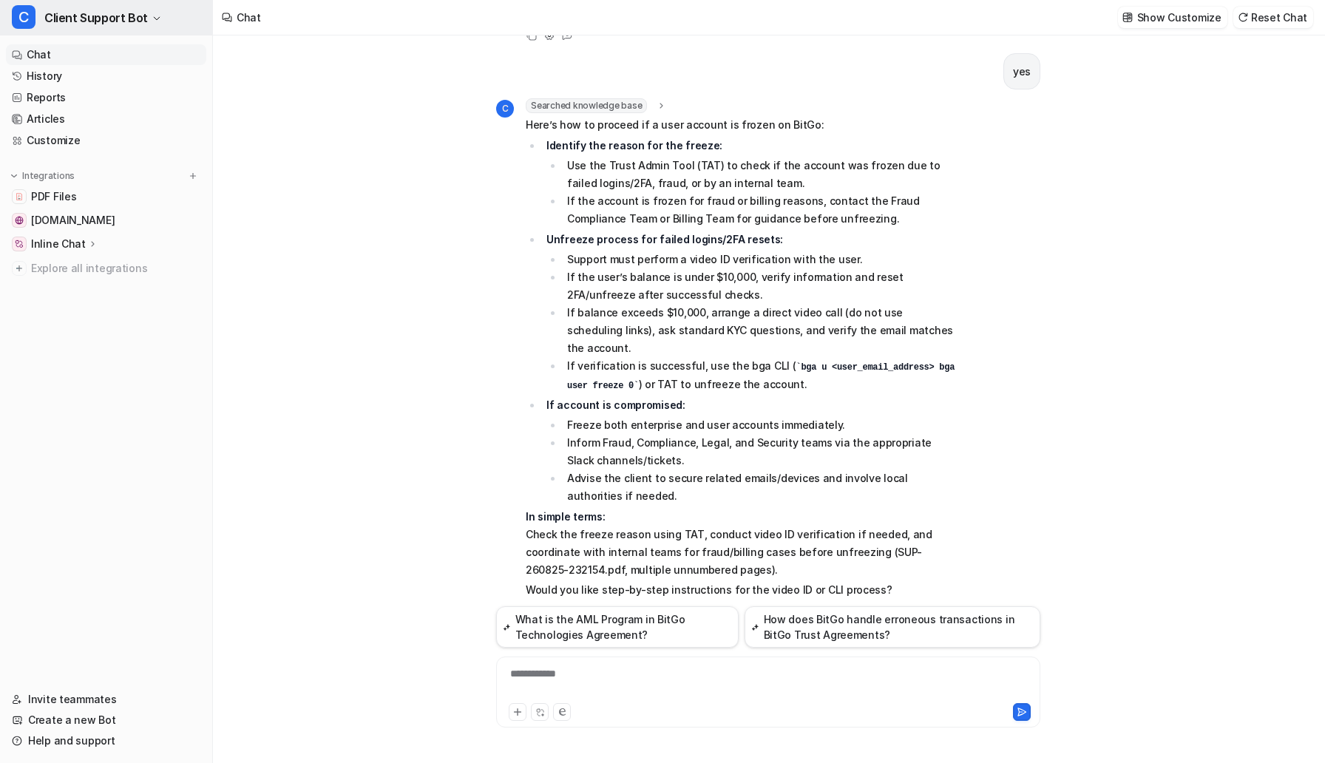
click at [139, 21] on span "Client Support Bot" at bounding box center [95, 17] width 103 height 21
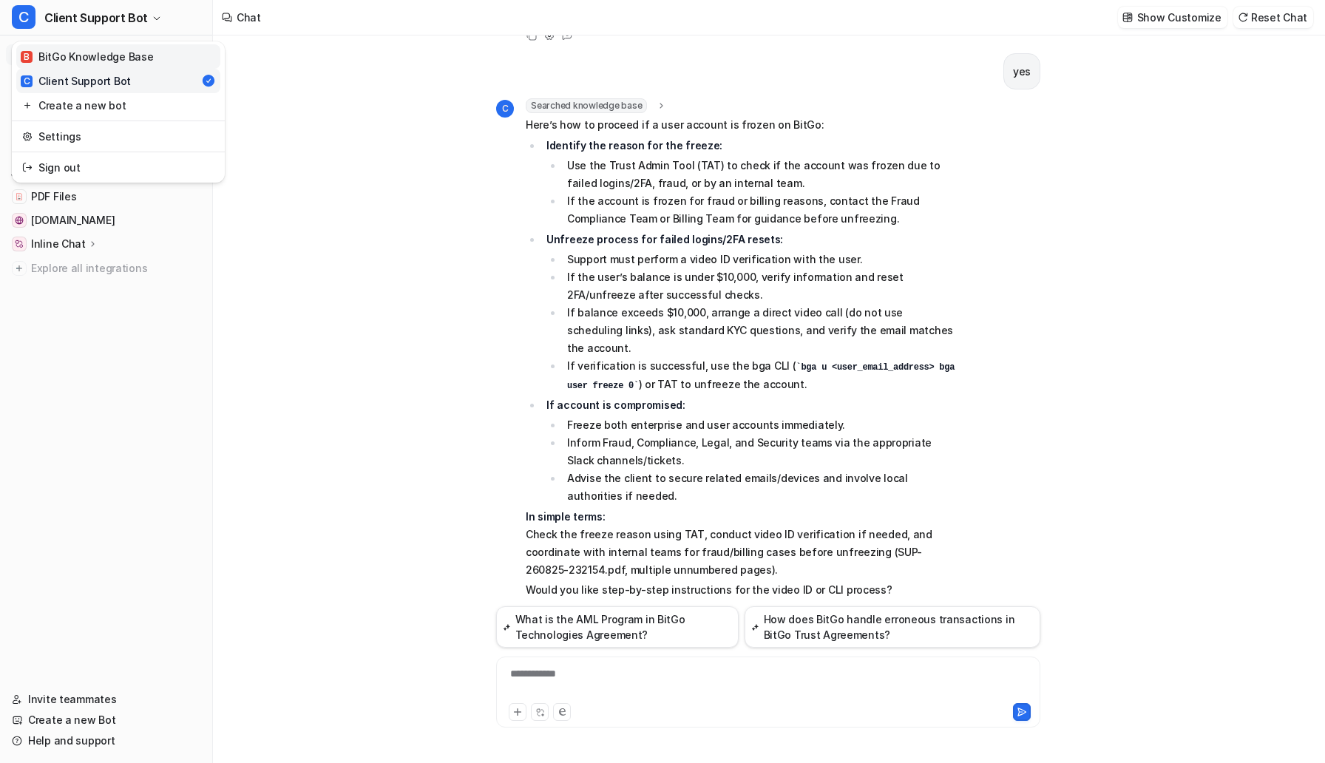
click at [98, 58] on div "B BitGo Knowledge Base" at bounding box center [87, 57] width 132 height 16
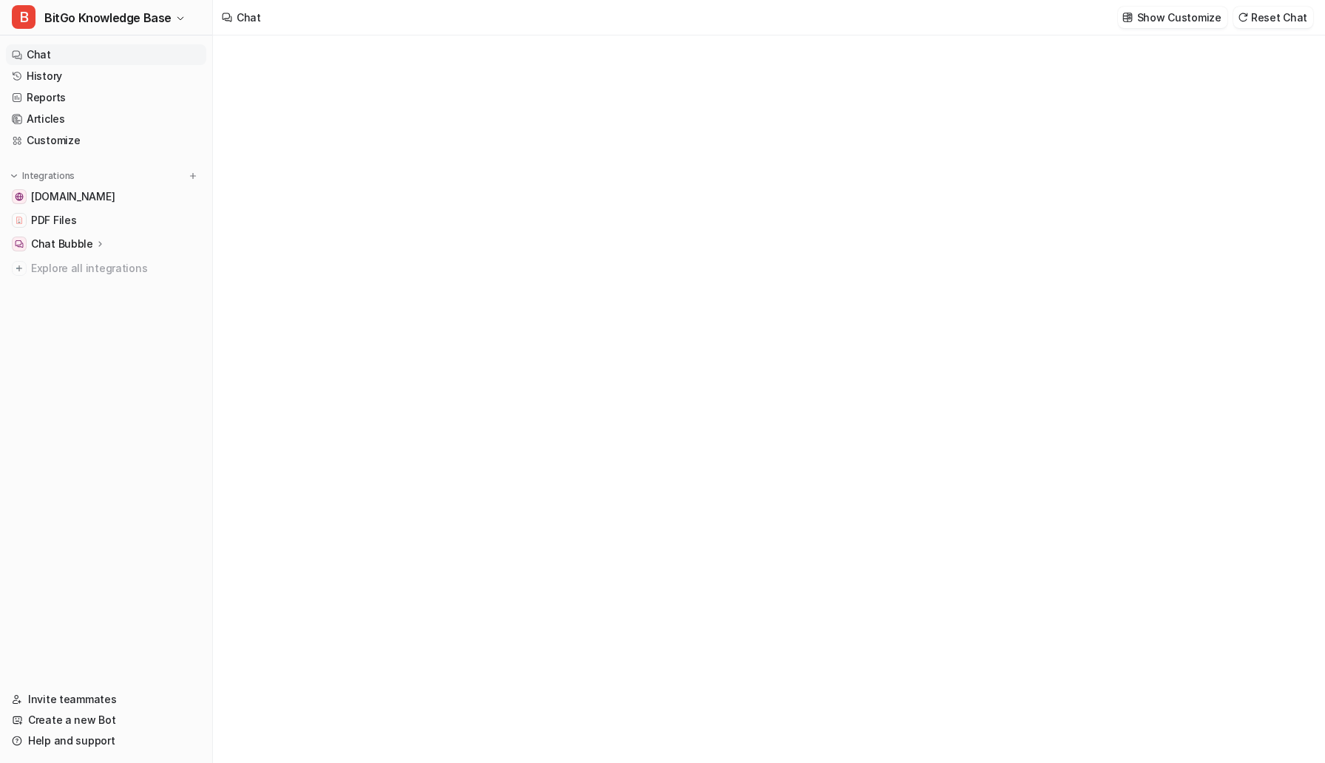
type textarea "**********"
